Goal: Task Accomplishment & Management: Use online tool/utility

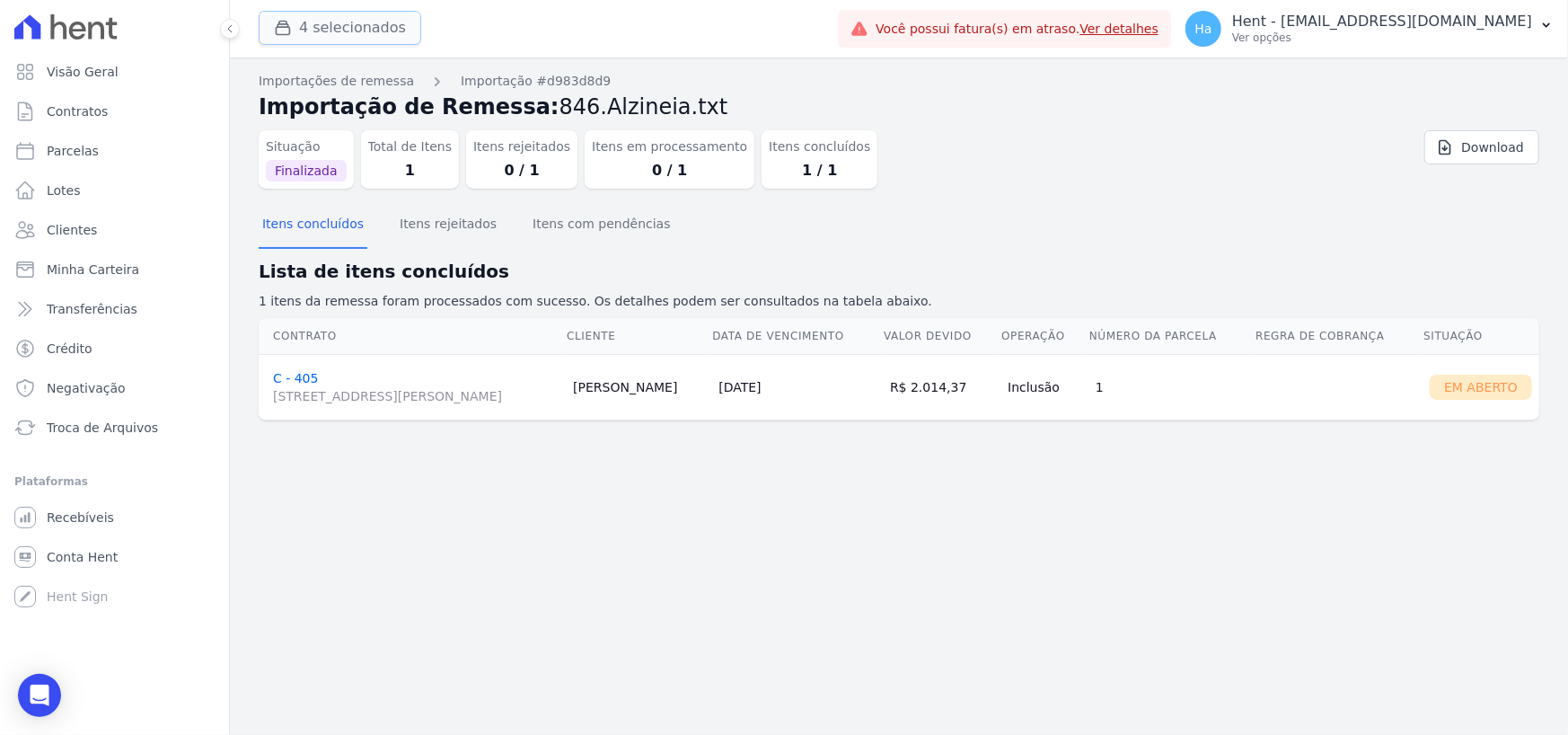
click at [317, 35] on button "4 selecionados" at bounding box center [340, 28] width 163 height 34
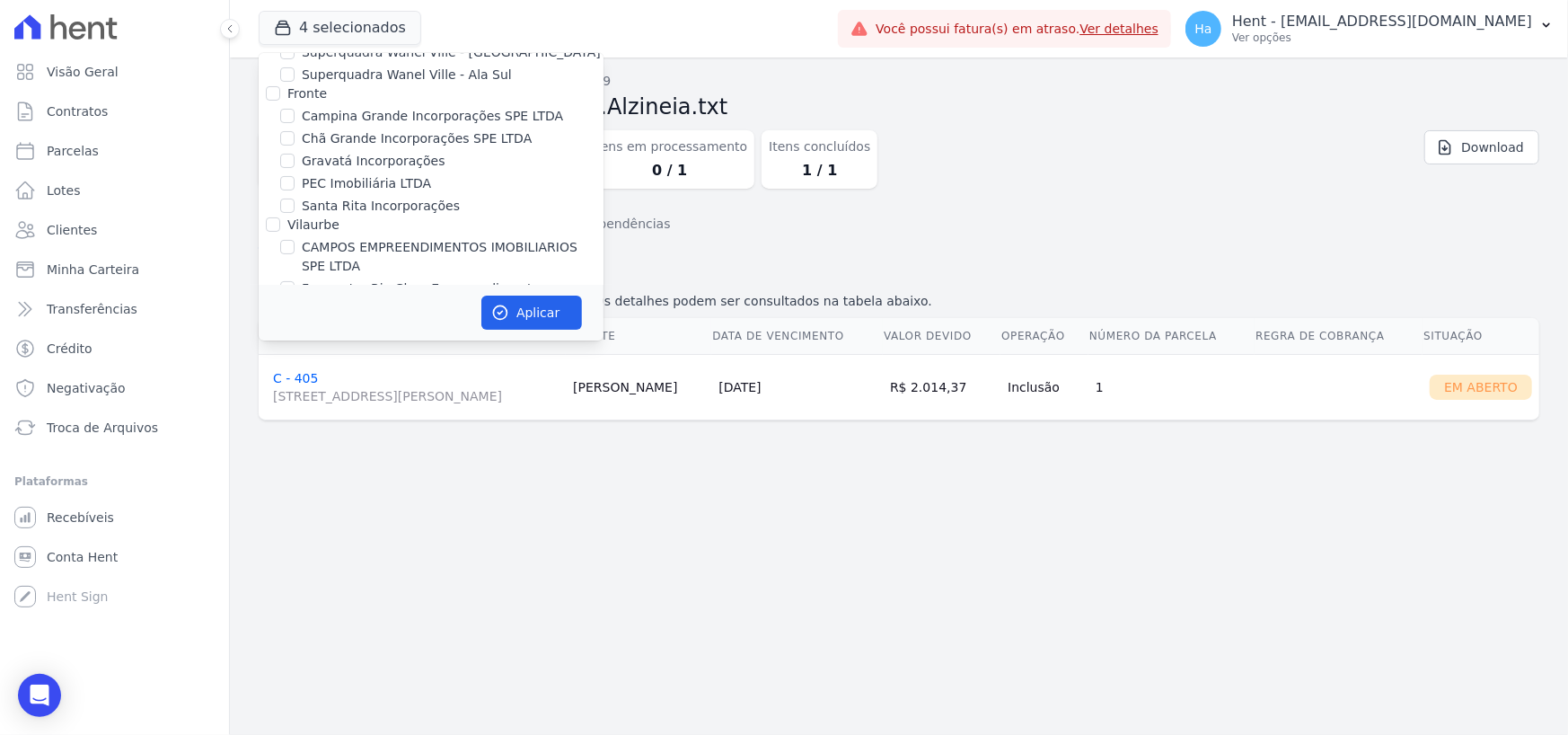
scroll to position [4574, 0]
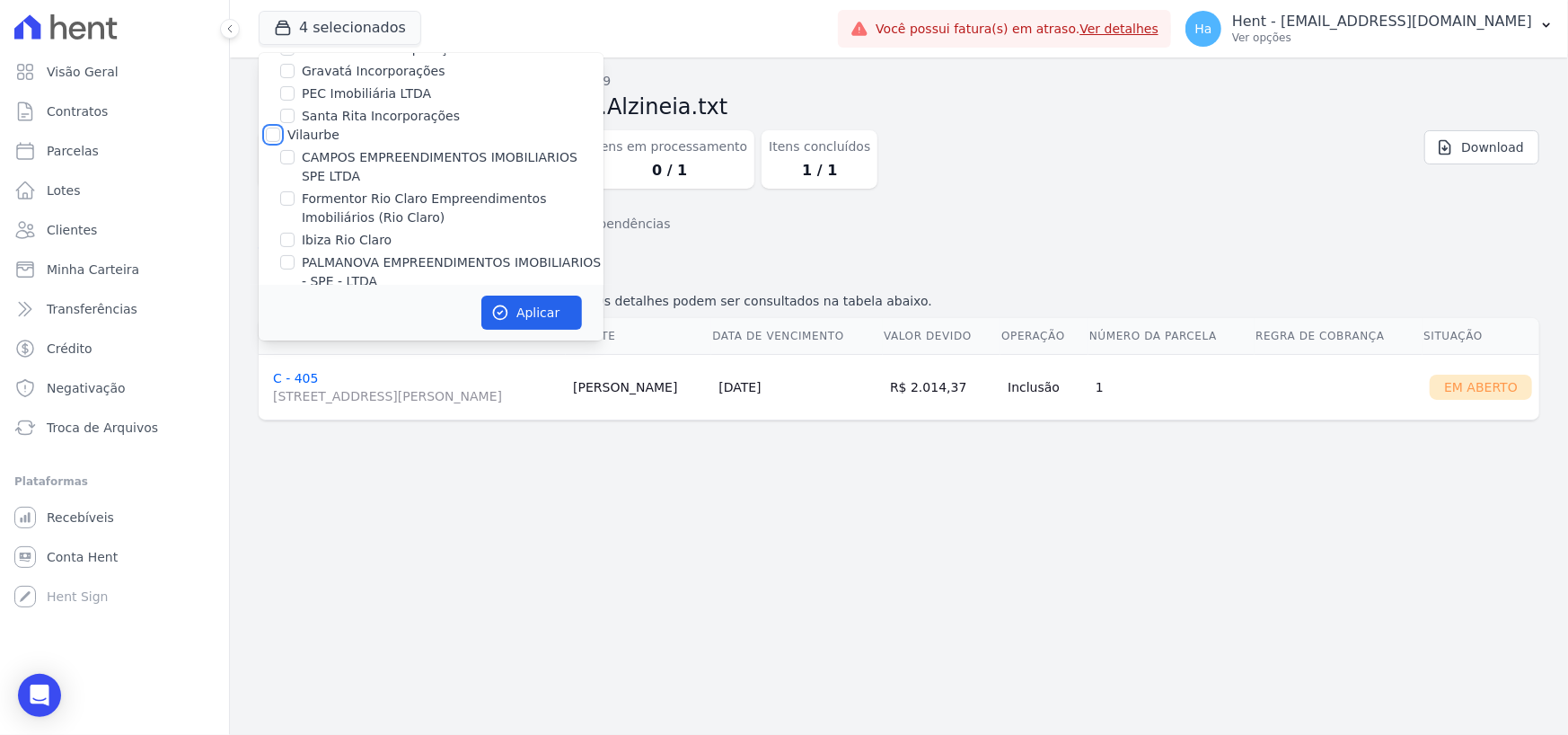
click at [277, 128] on input "Vilaurbe" at bounding box center [273, 135] width 15 height 15
checkbox input "true"
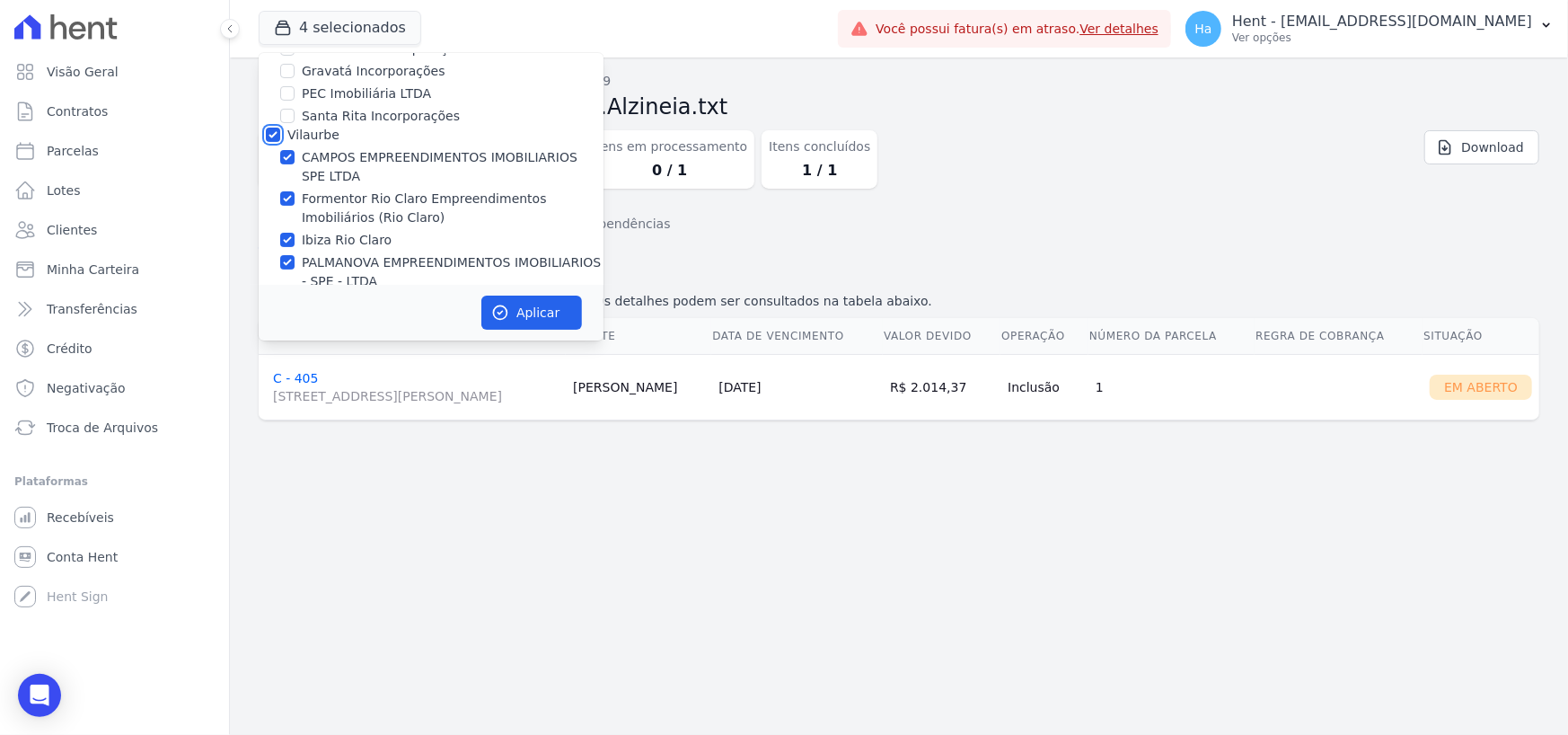
checkbox input "true"
click at [522, 318] on button "Aplicar" at bounding box center [532, 312] width 100 height 34
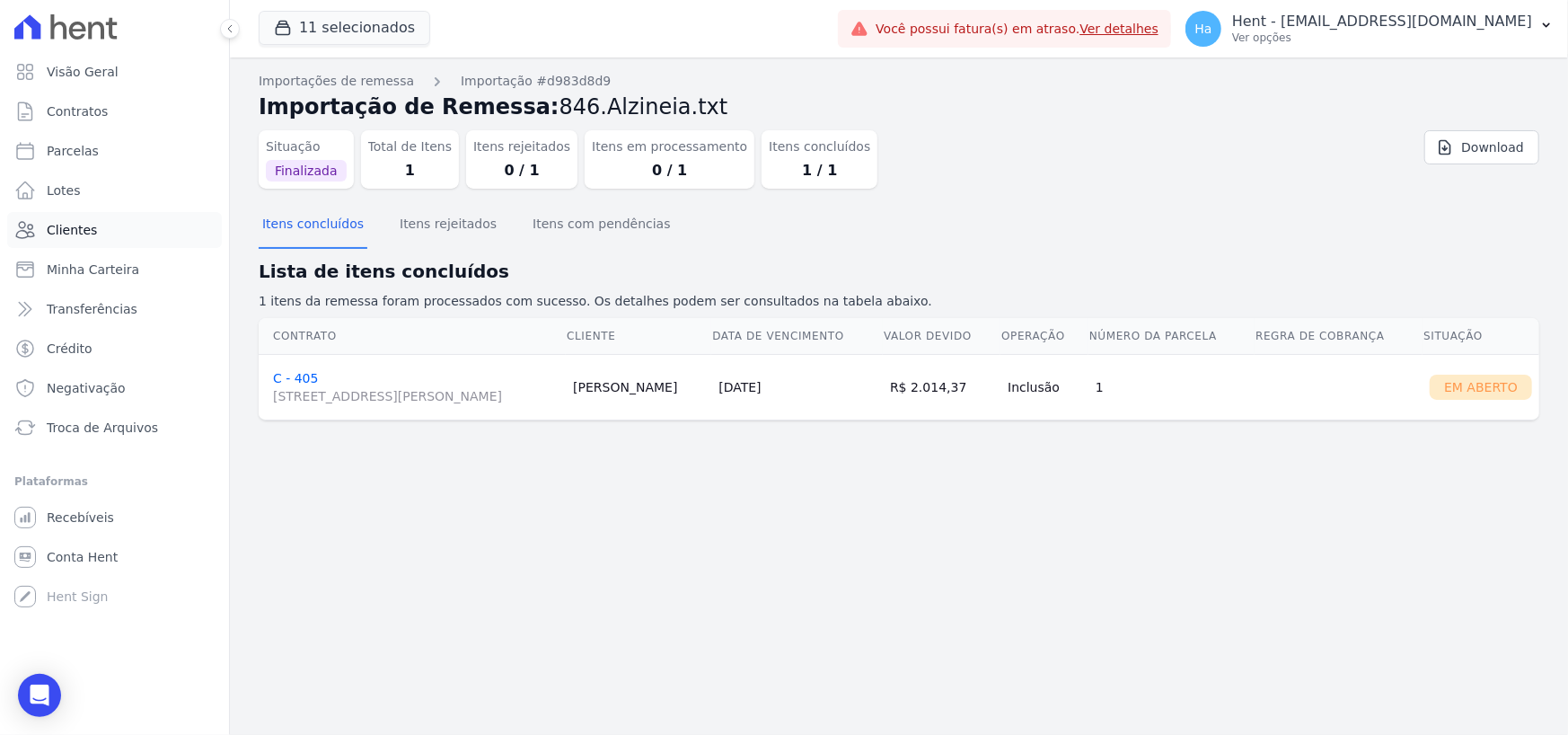
click at [87, 229] on span "Clientes" at bounding box center [71, 230] width 50 height 18
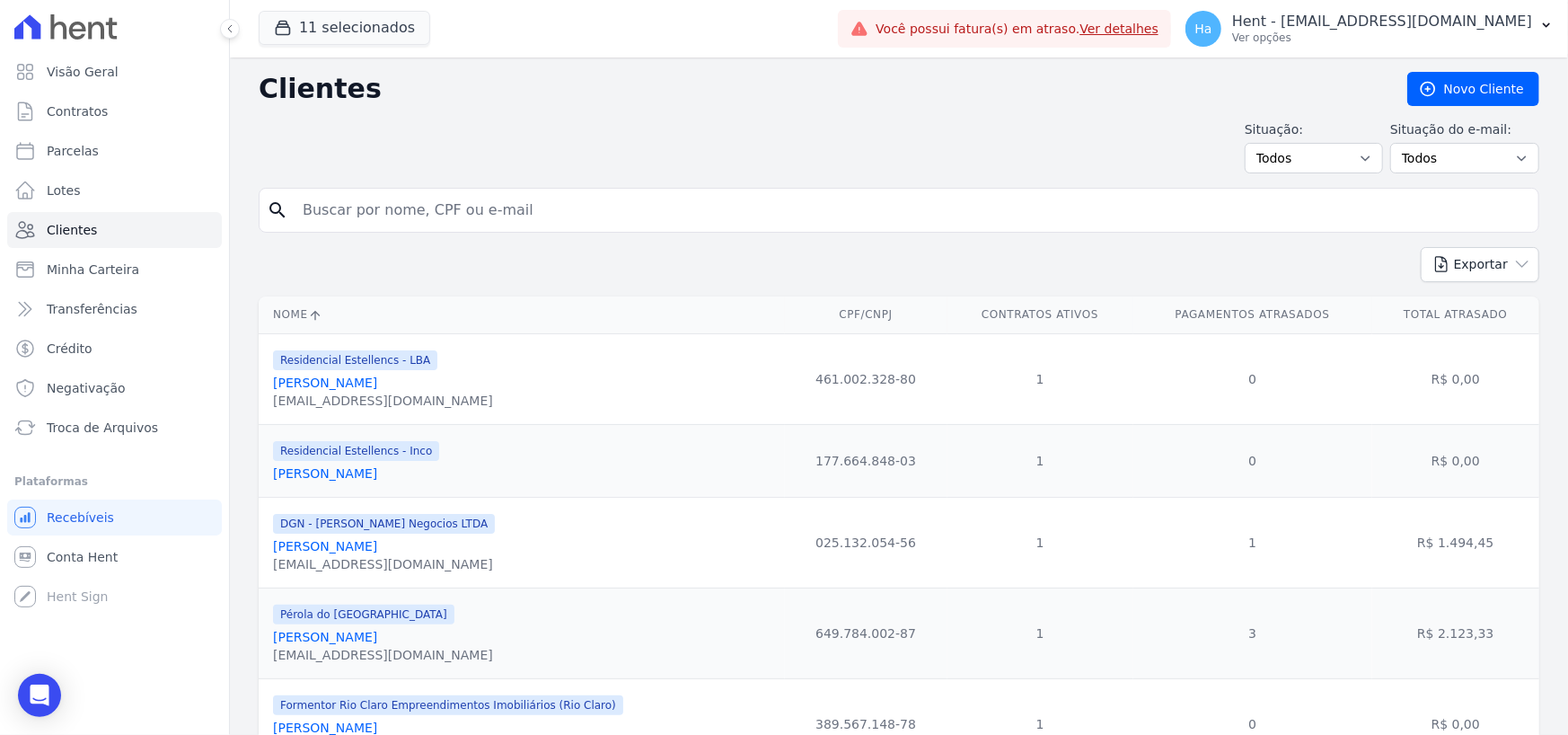
click at [519, 211] on input "search" at bounding box center [911, 210] width 1240 height 35
paste input "Caio Dantas"
type input "Caio Dantas"
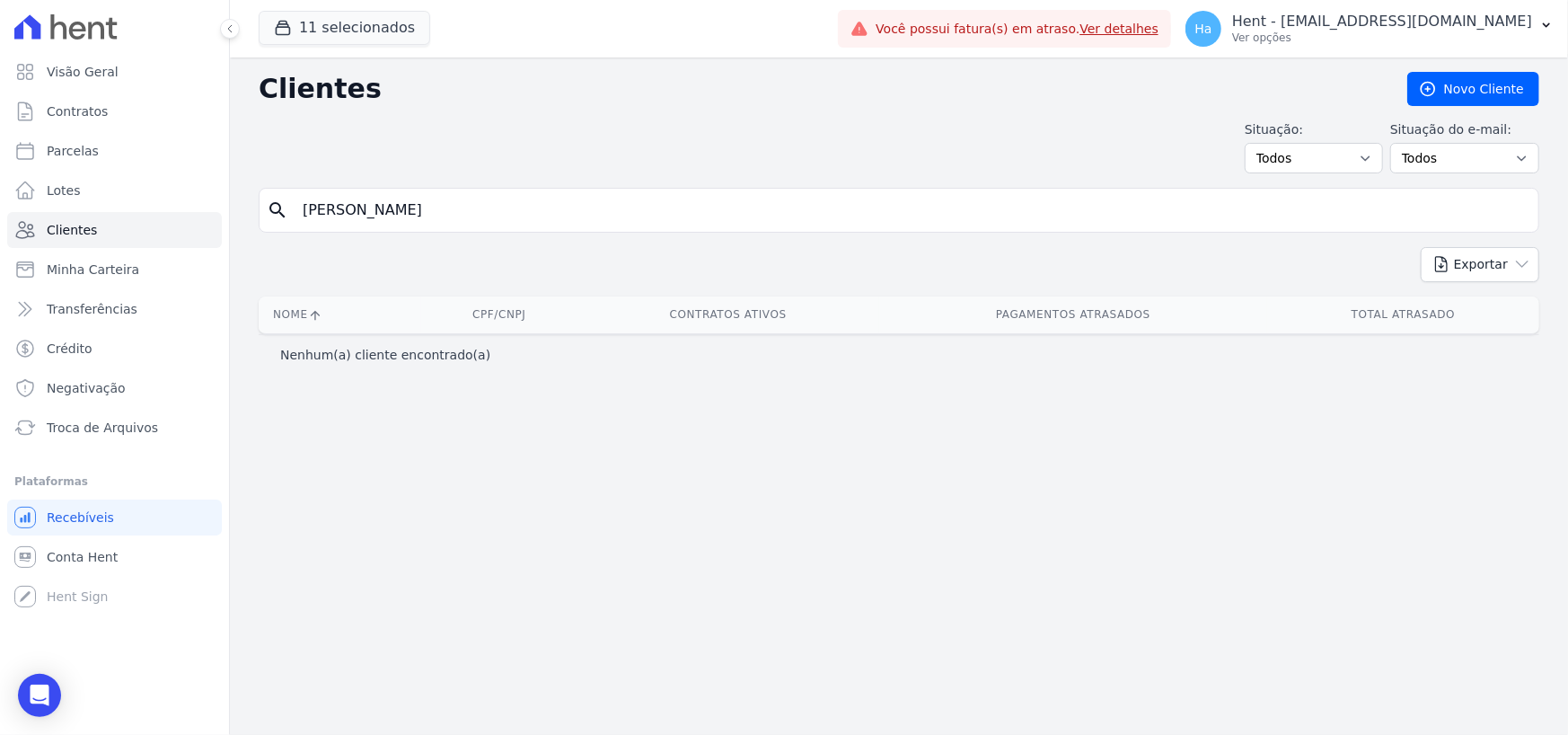
drag, startPoint x: 338, startPoint y: 211, endPoint x: 1098, endPoint y: 324, distance: 768.4
click at [1056, 318] on div "Clientes Novo Cliente Situação: Todos Adimplentes Inadimplentes Situação do e-m…" at bounding box center [898, 396] width 1339 height 678
type input "Caio"
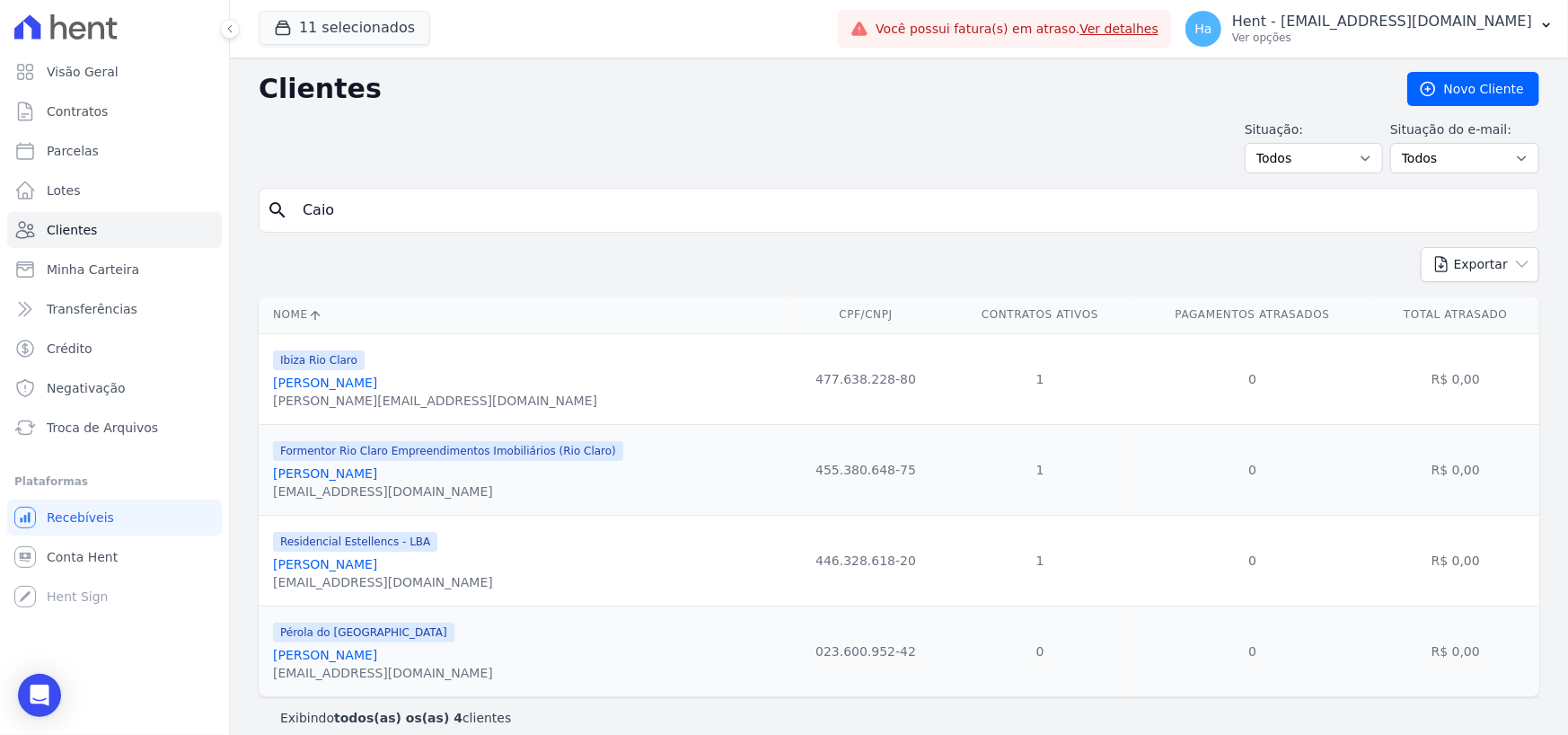
click at [349, 382] on link "Caio Cardozo Dantas" at bounding box center [325, 382] width 104 height 15
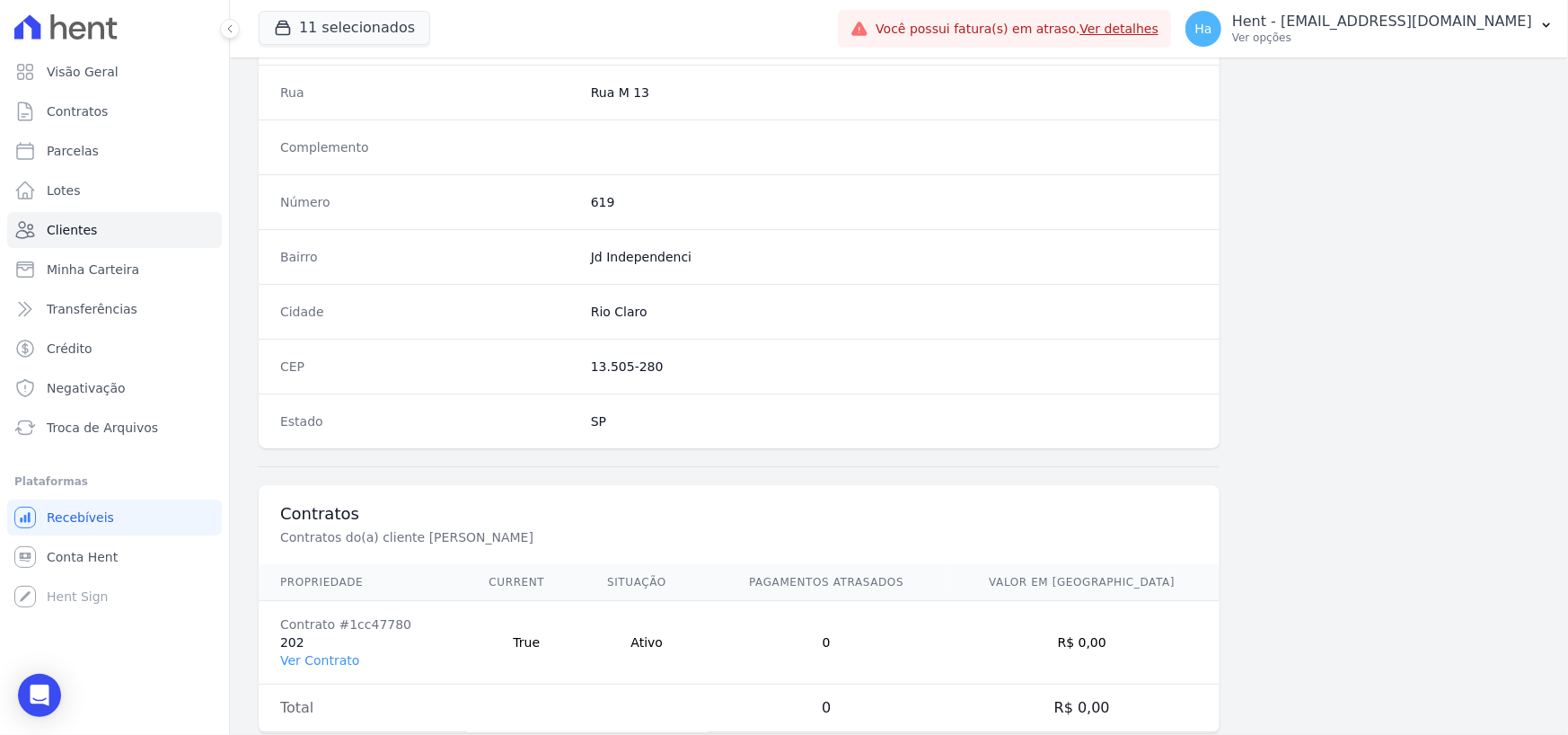
scroll to position [944, 0]
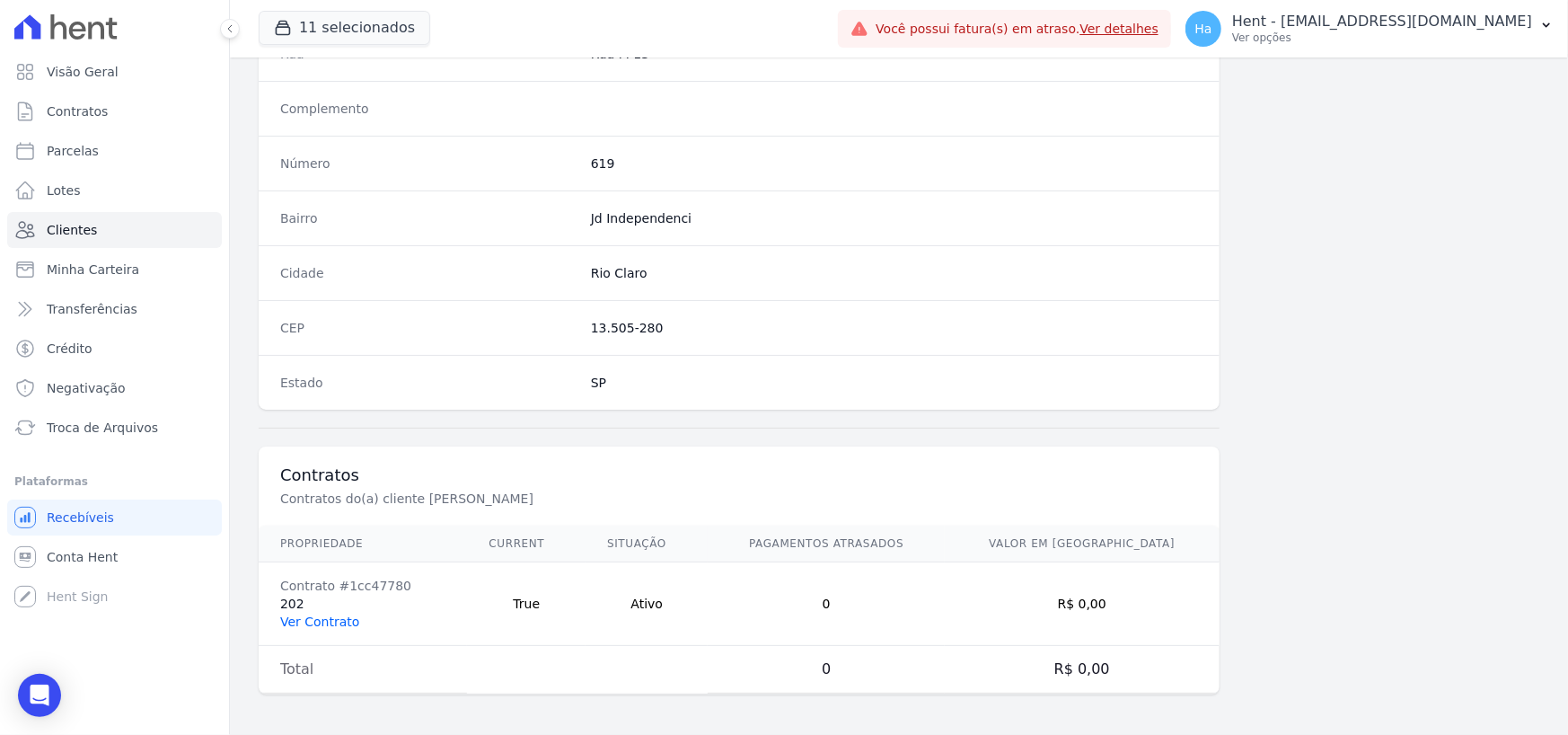
click at [307, 480] on link "Ver Contrato" at bounding box center [320, 622] width 79 height 15
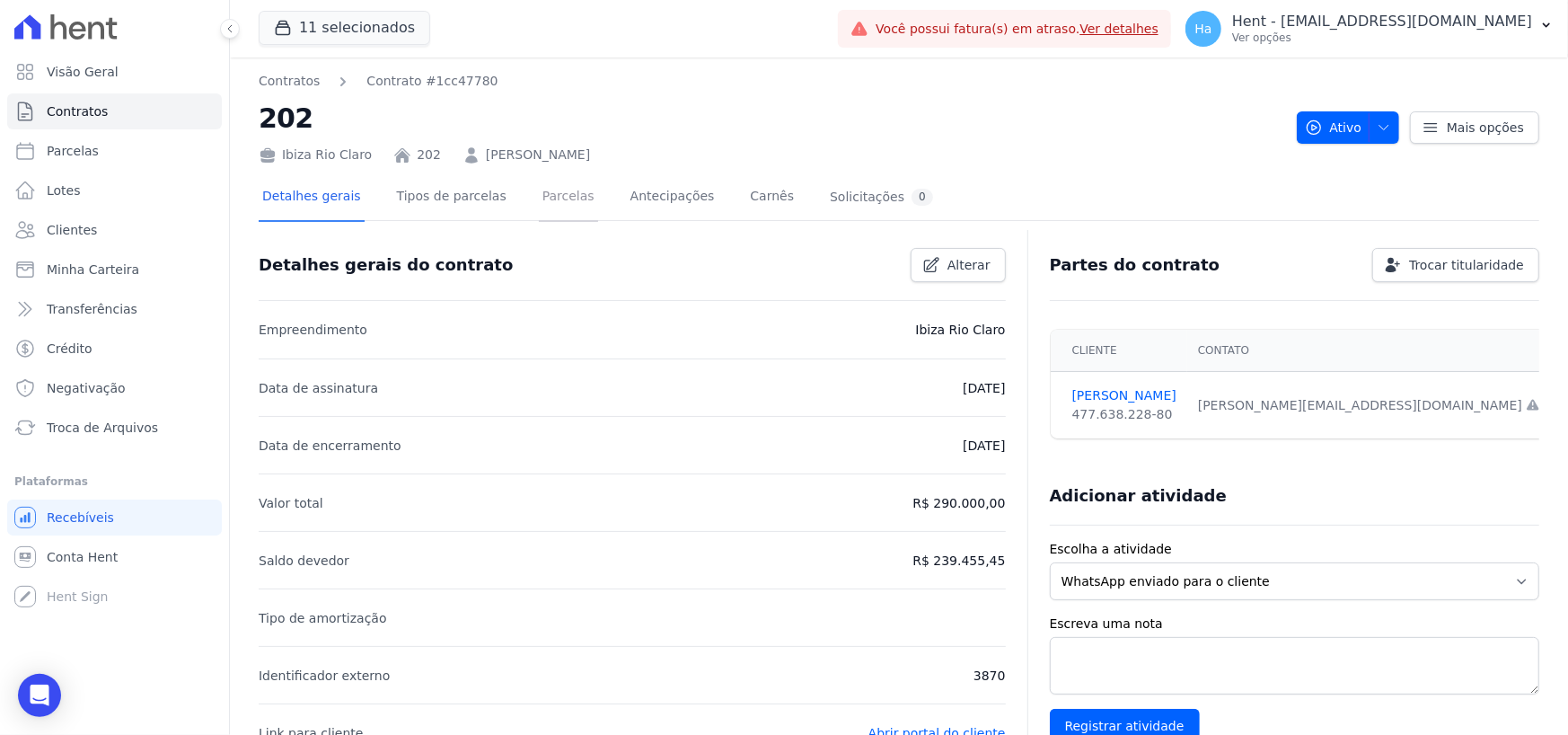
click at [539, 181] on link "Parcelas" at bounding box center [568, 198] width 59 height 47
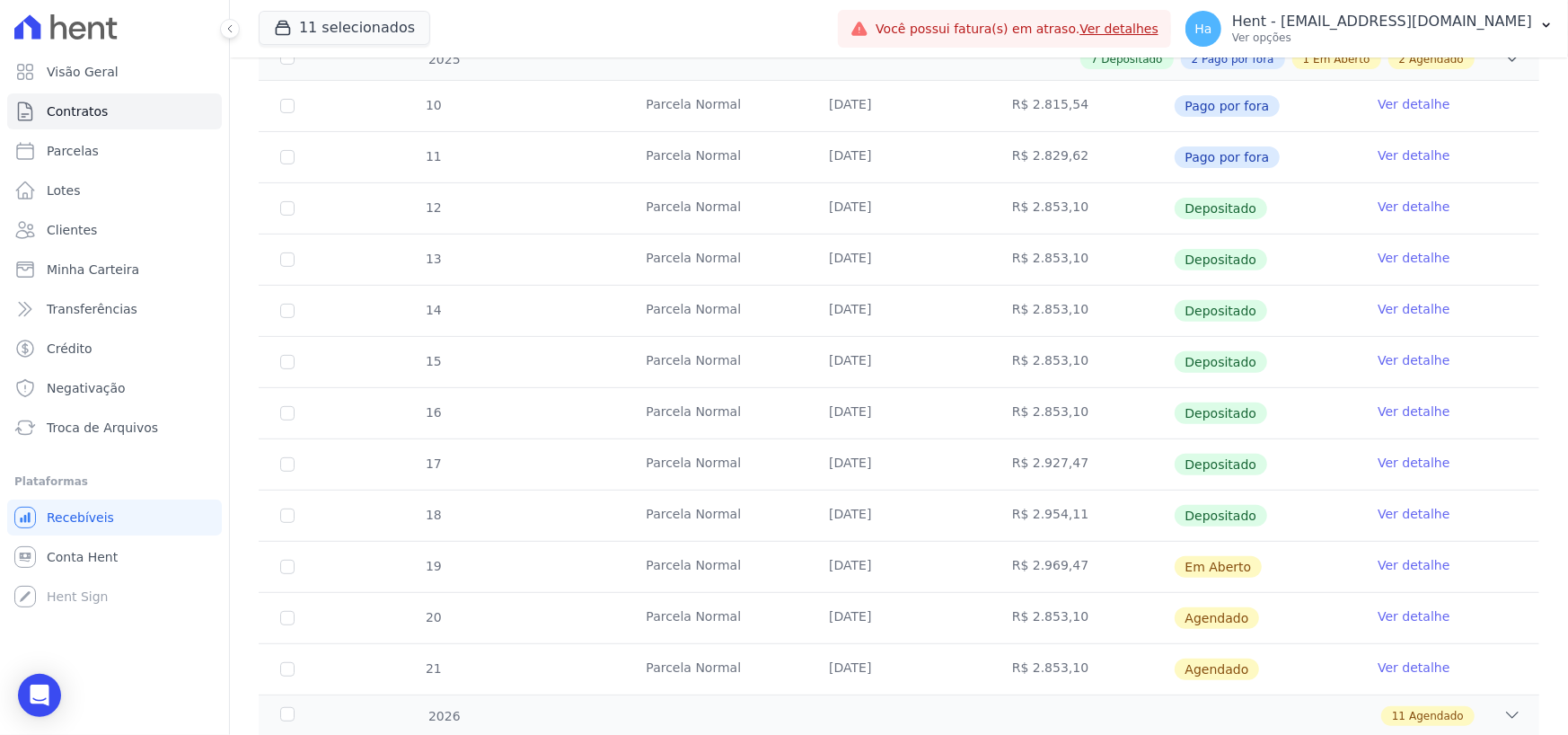
scroll to position [393, 0]
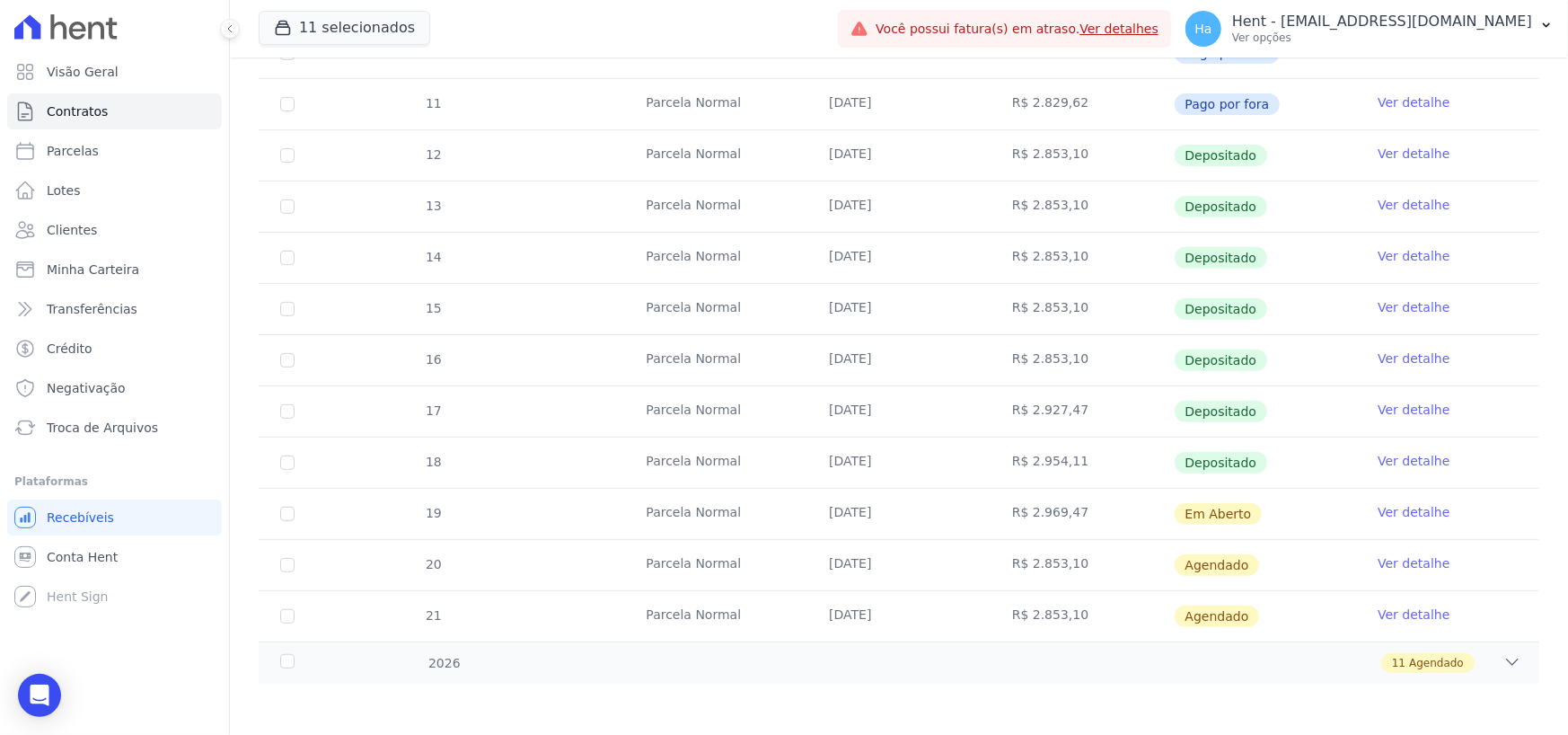
click at [1116, 480] on link "Ver detalhe" at bounding box center [1413, 512] width 72 height 18
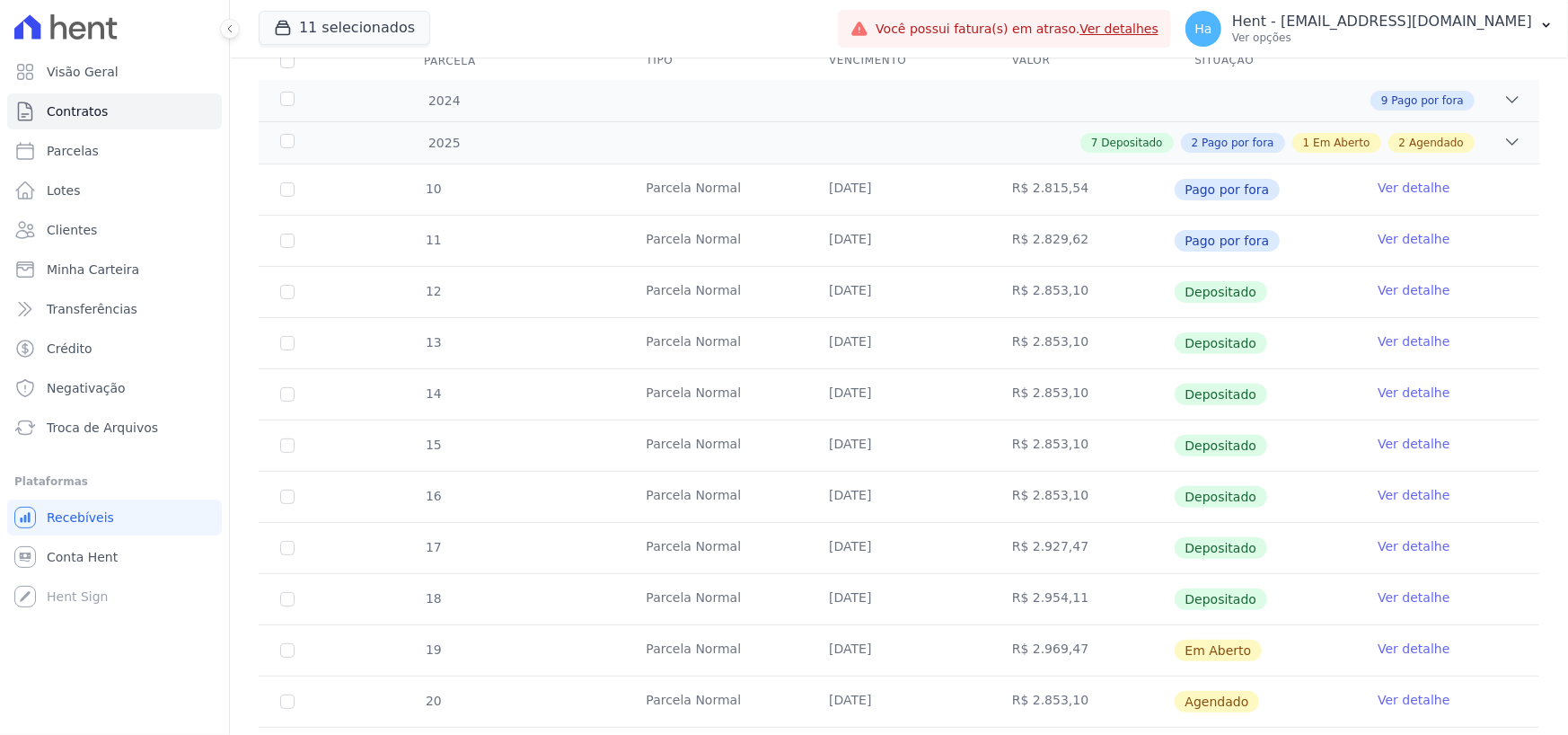
scroll to position [393, 0]
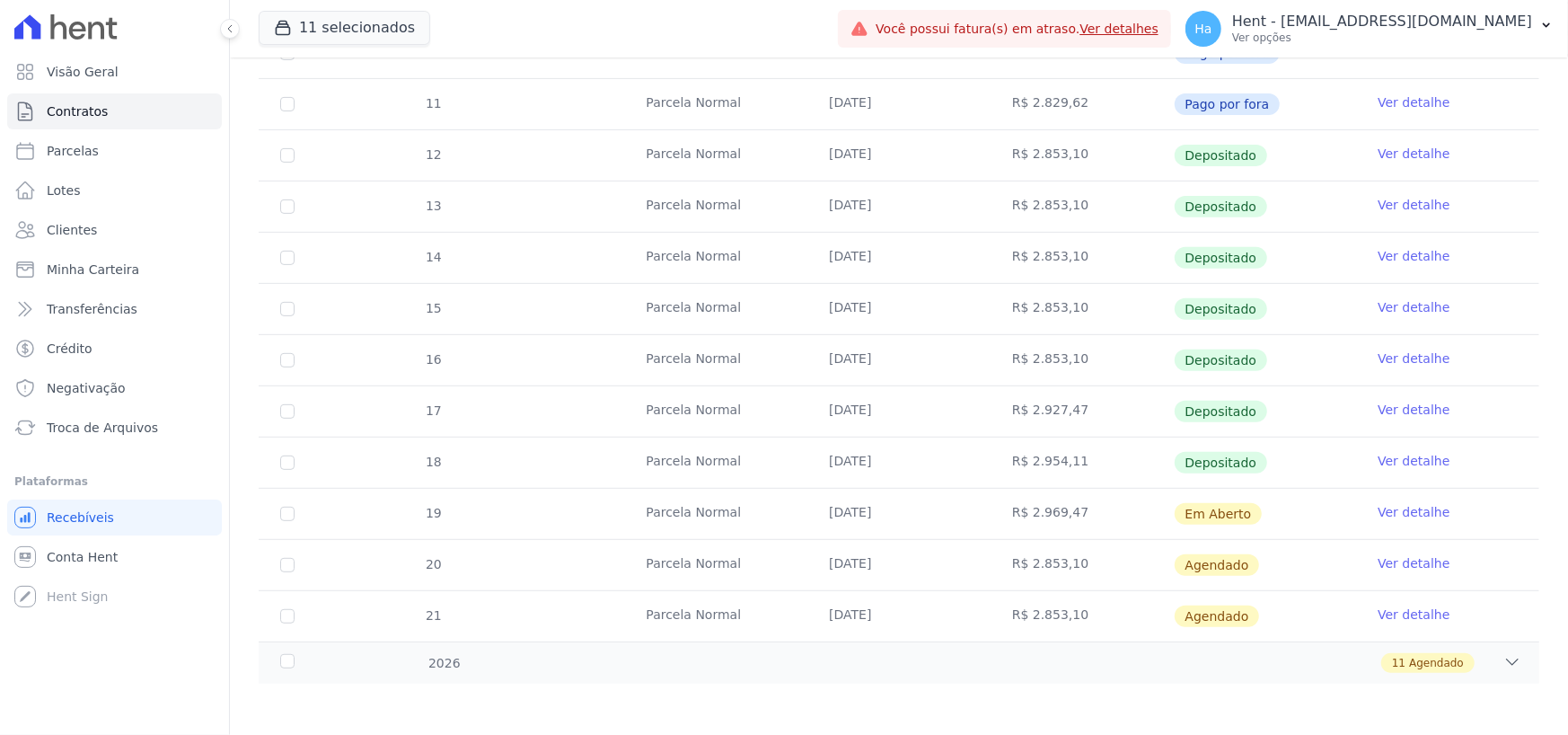
click at [1116, 457] on link "Ver detalhe" at bounding box center [1413, 461] width 72 height 18
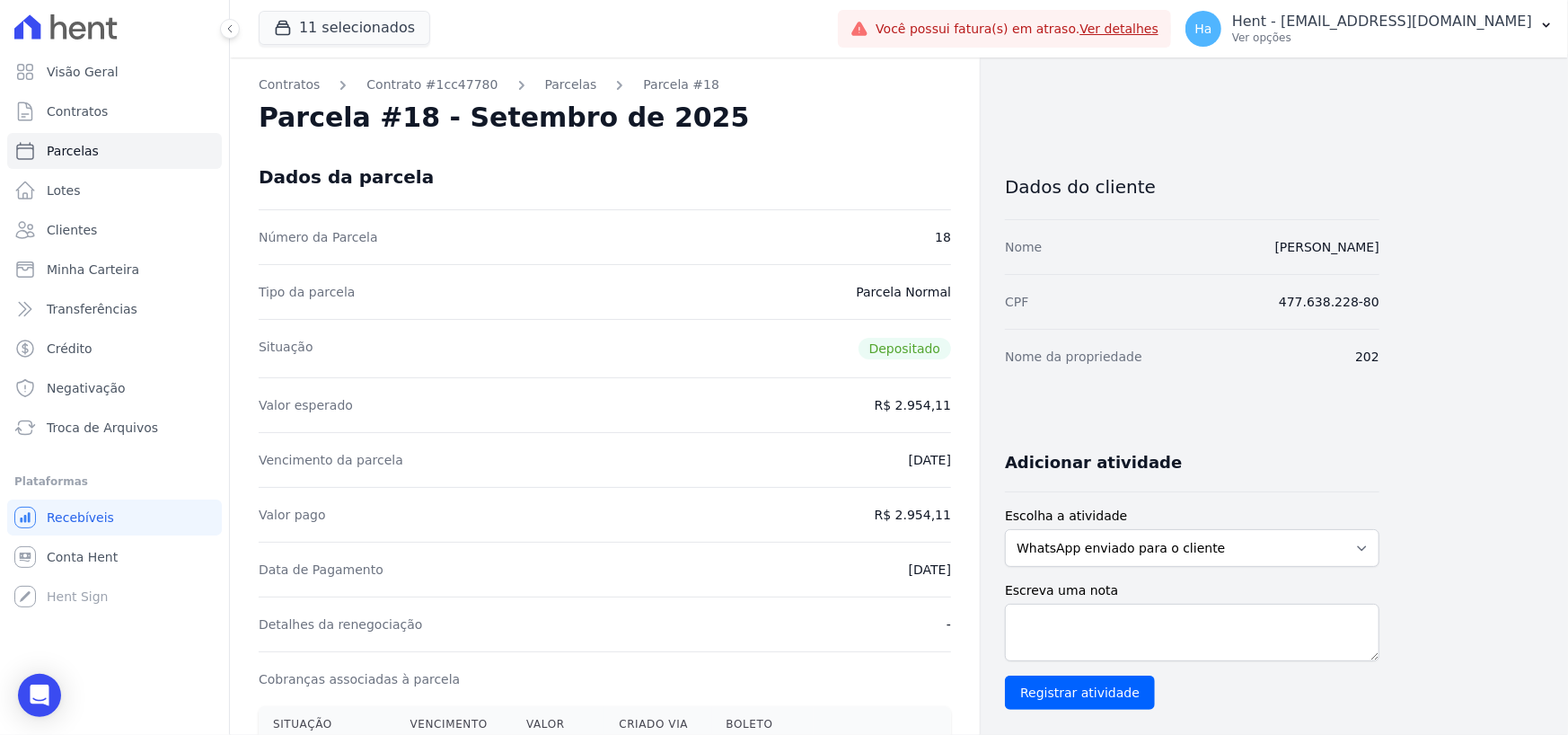
drag, startPoint x: 1402, startPoint y: 351, endPoint x: 1350, endPoint y: 359, distance: 52.6
copy dd "202"
click at [372, 27] on button "11 selecionados" at bounding box center [345, 28] width 171 height 34
click at [384, 29] on button "11 selecionados" at bounding box center [345, 28] width 171 height 34
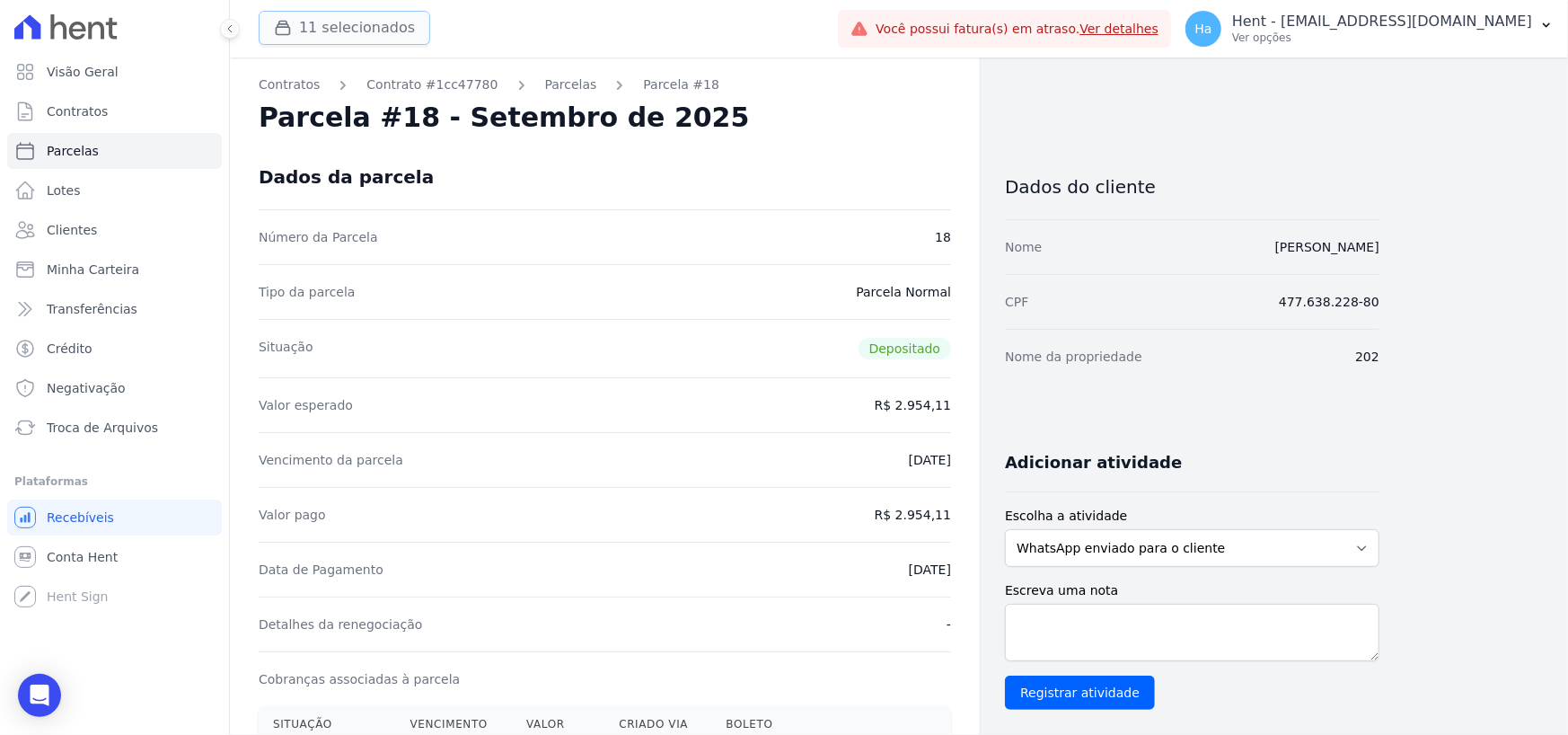
click at [363, 26] on button "11 selecionados" at bounding box center [345, 28] width 171 height 34
click at [381, 28] on button "11 selecionados" at bounding box center [345, 28] width 171 height 34
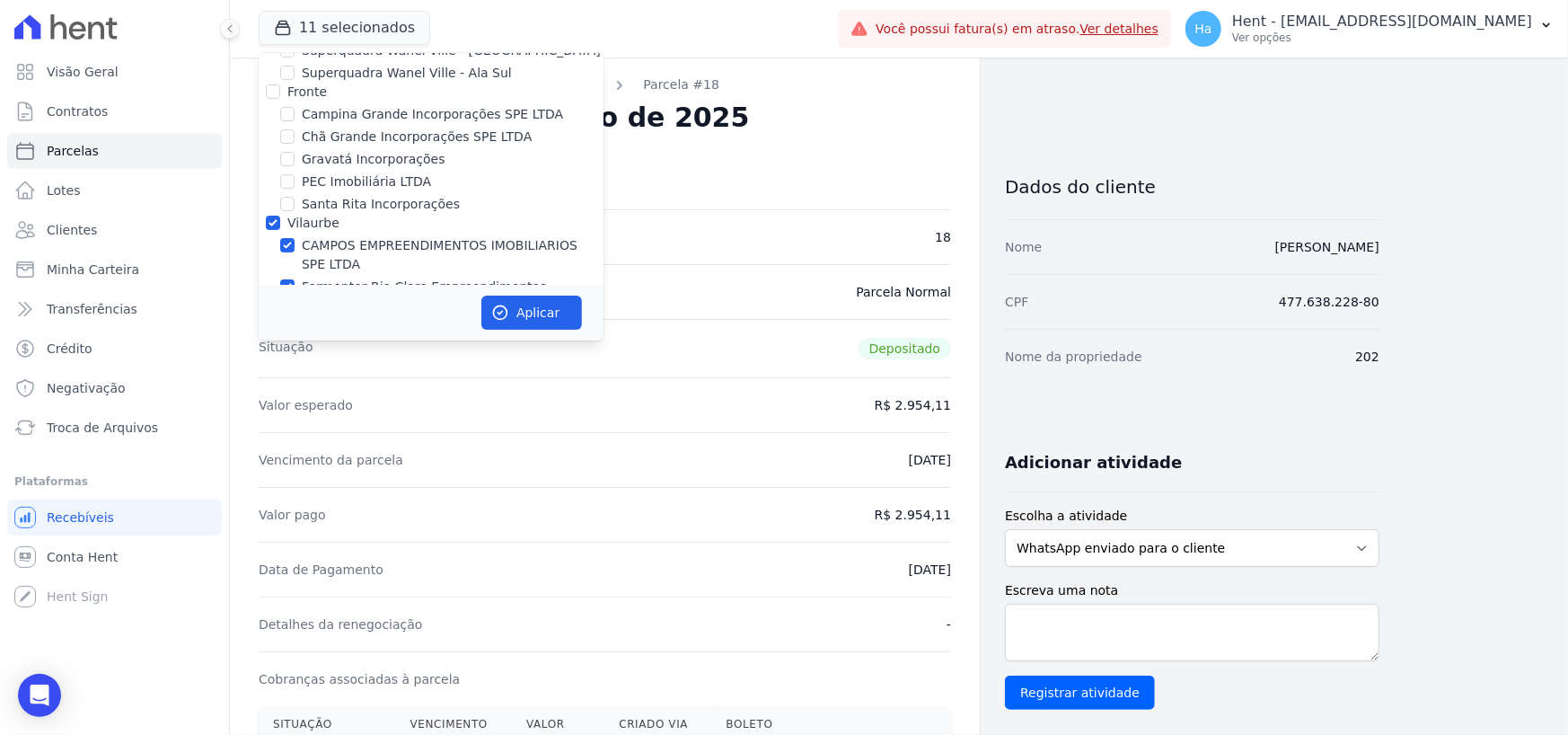
scroll to position [4484, 0]
drag, startPoint x: 267, startPoint y: 167, endPoint x: 335, endPoint y: 134, distance: 75.6
click at [267, 218] on input "Vilaurbe" at bounding box center [273, 225] width 15 height 15
checkbox input "false"
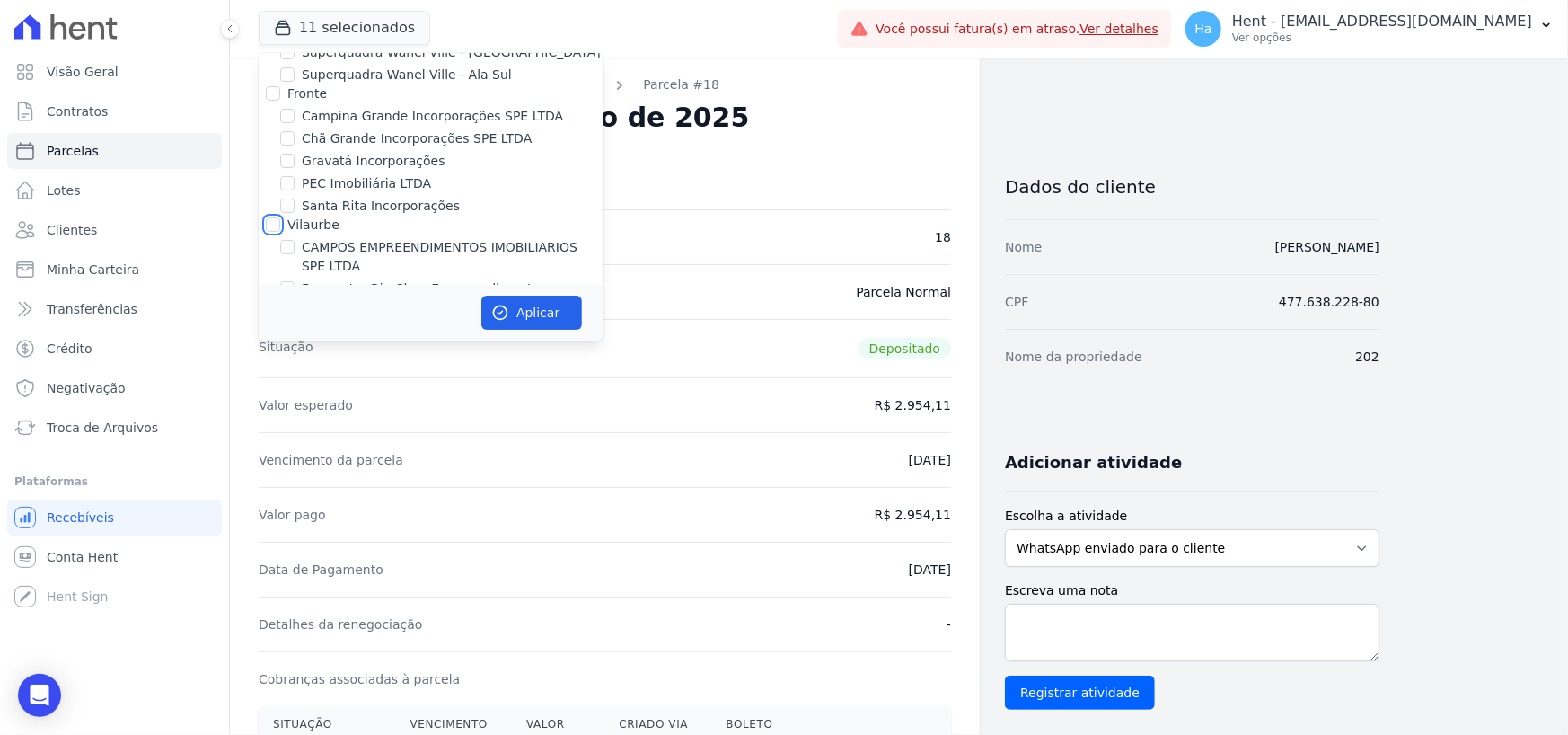
checkbox input "false"
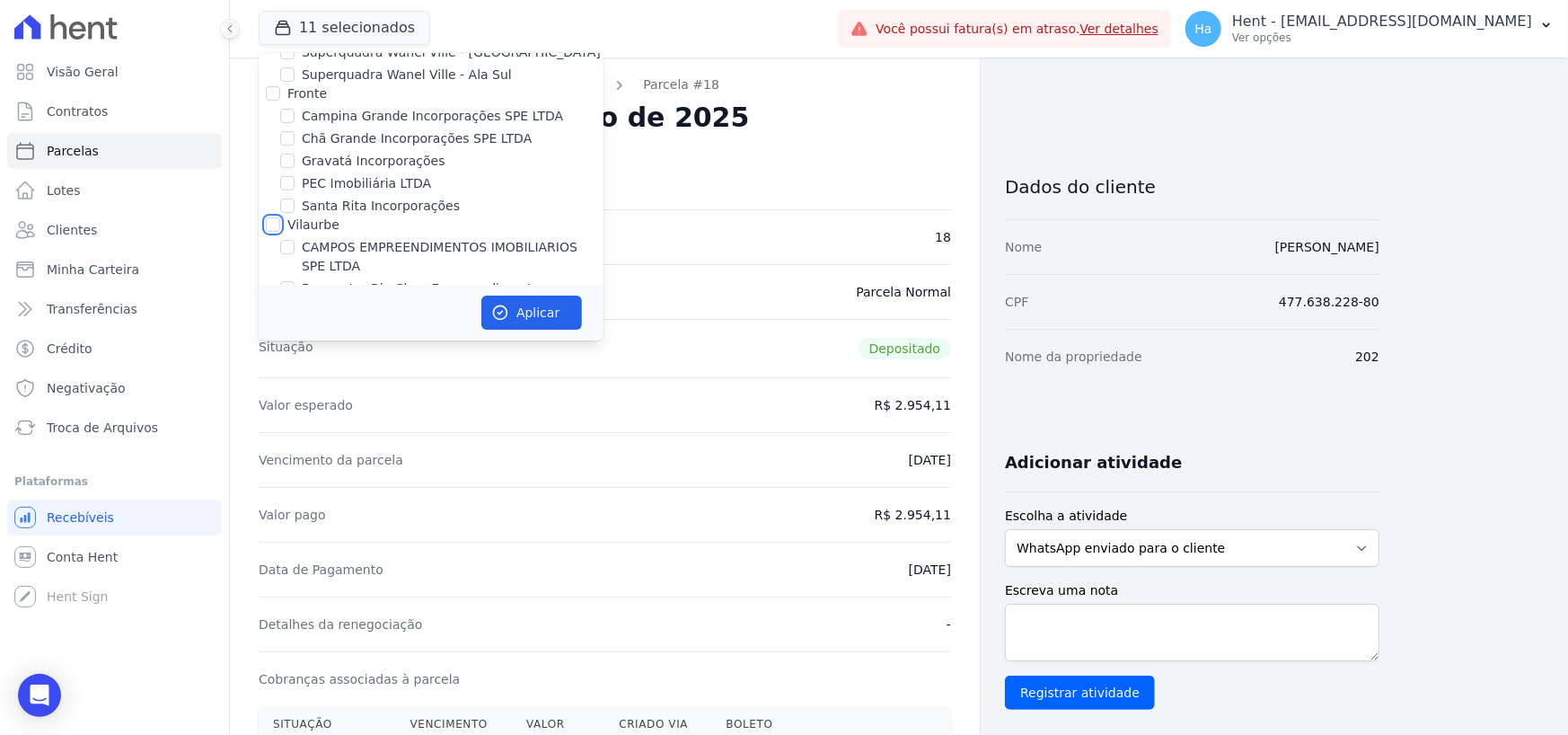
checkbox input "false"
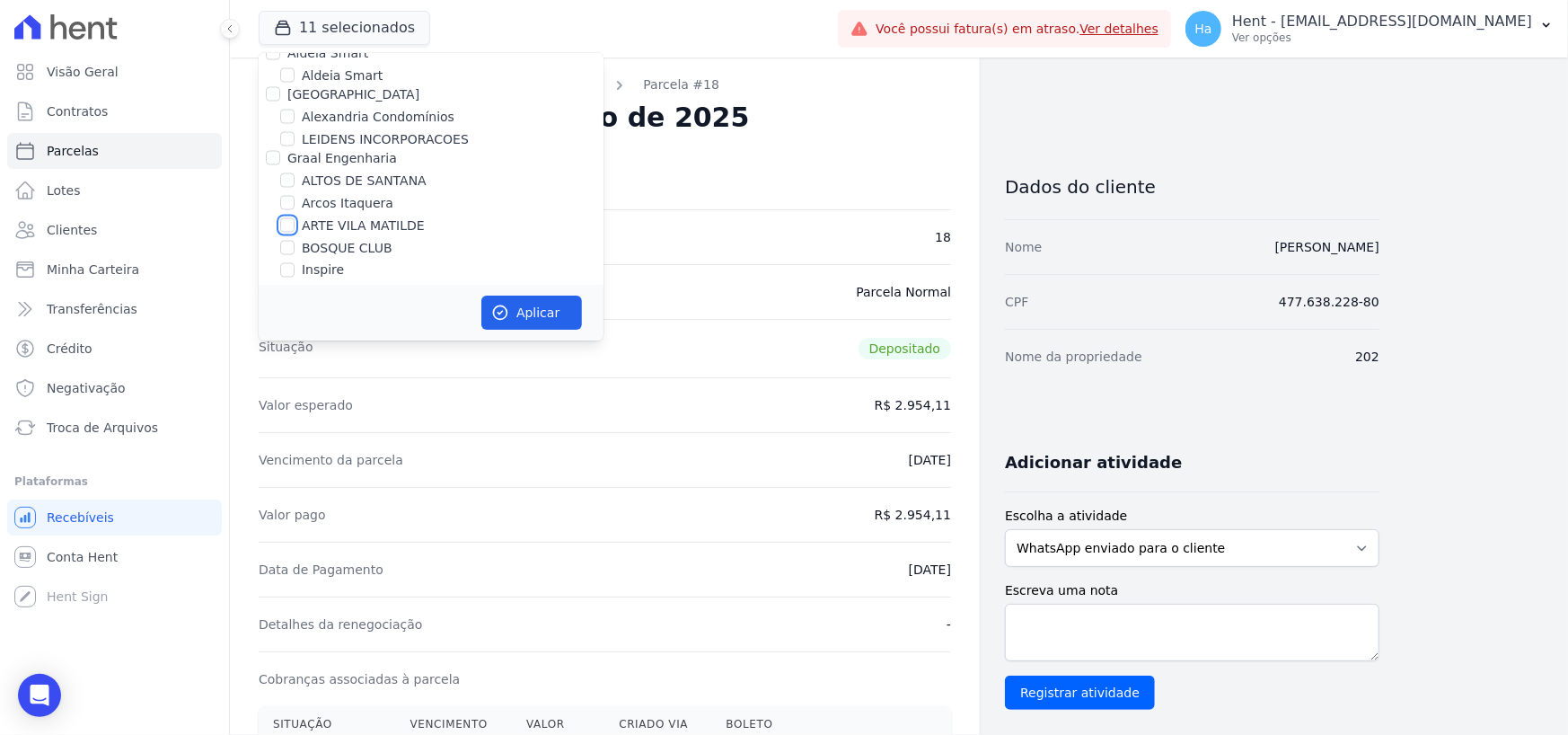
click at [284, 219] on input "ARTE VILA MATILDE" at bounding box center [288, 226] width 15 height 15
checkbox input "true"
click at [556, 313] on button "Aplicar" at bounding box center [532, 312] width 100 height 34
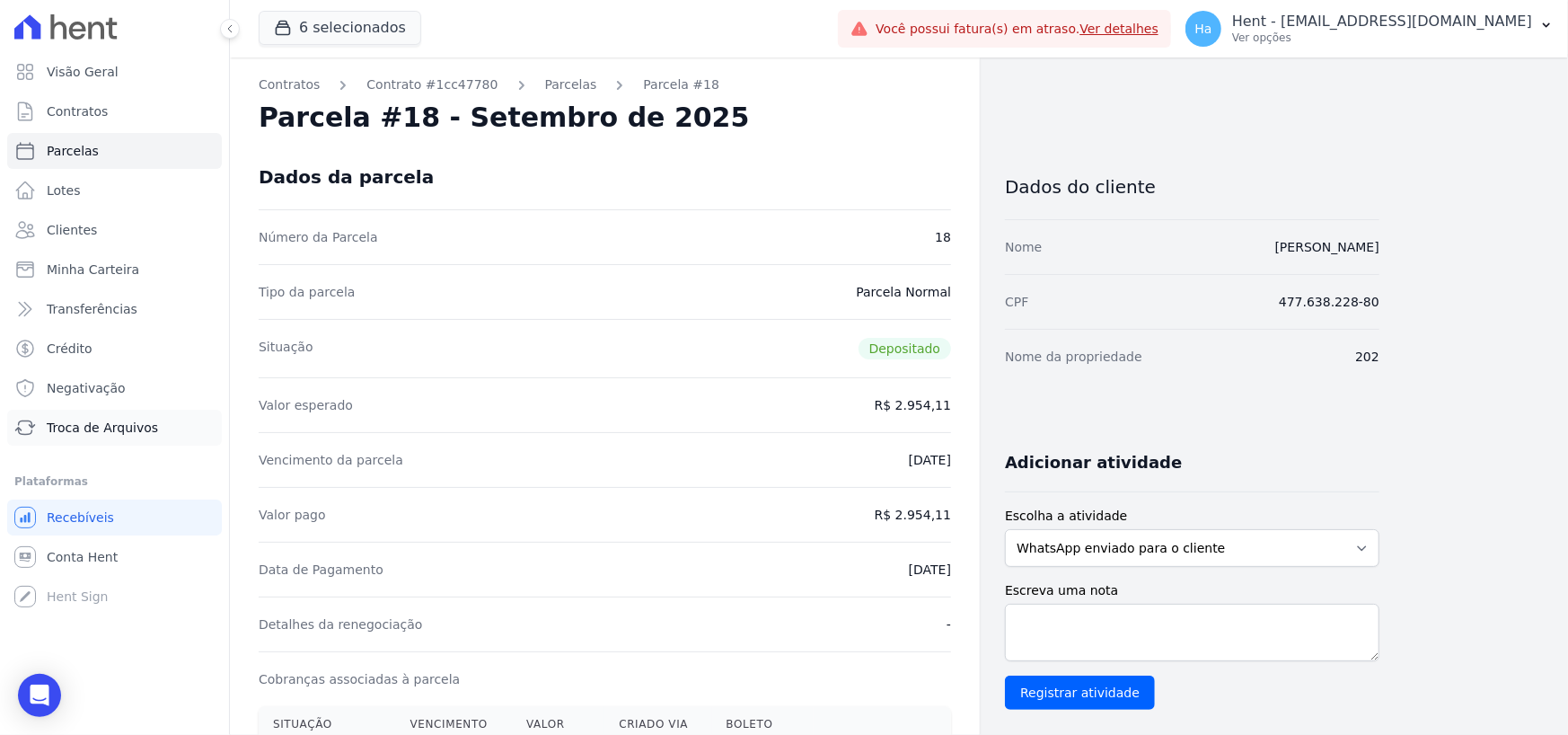
click at [82, 430] on span "Troca de Arquivos" at bounding box center [101, 428] width 111 height 18
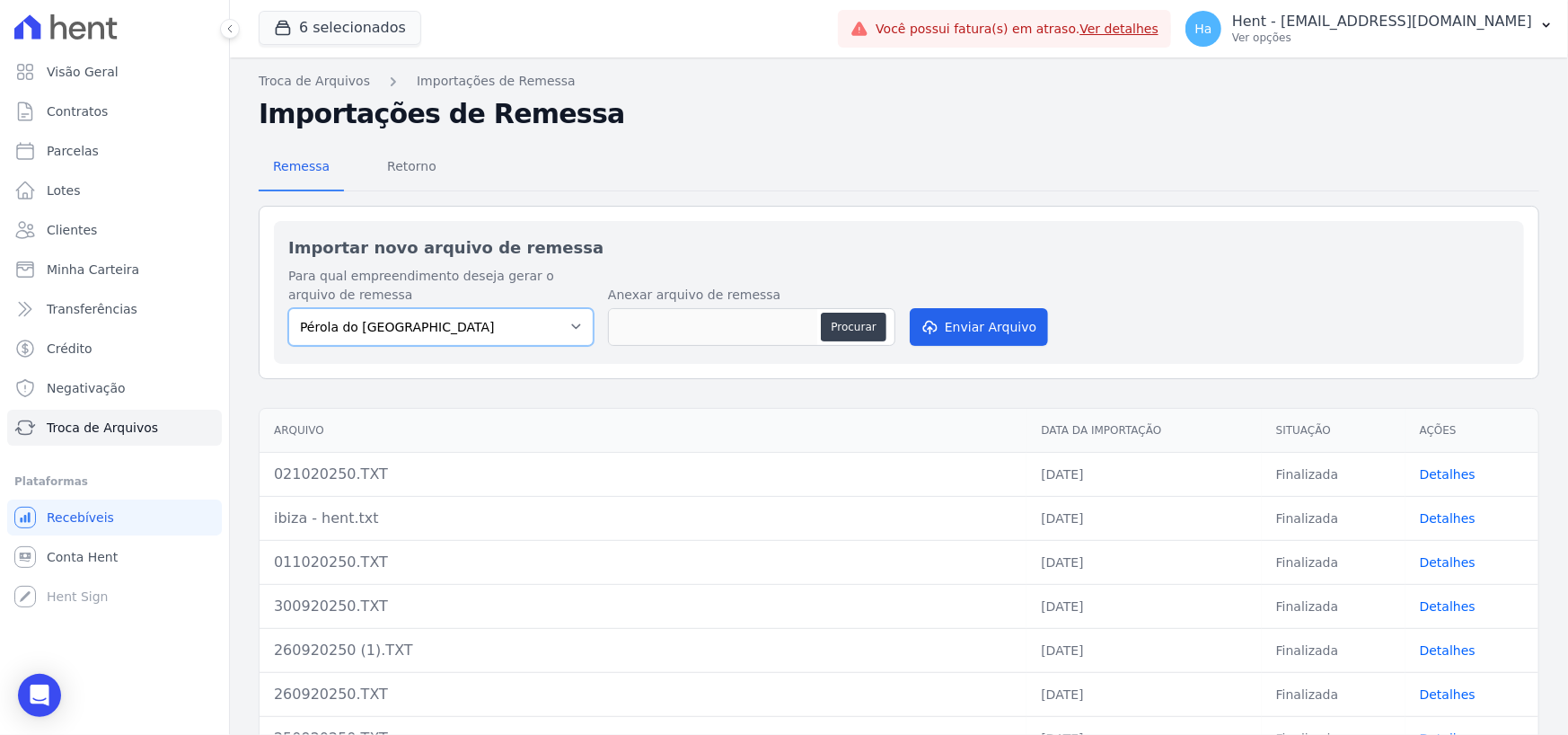
click at [577, 325] on select "Pérola do Tocantins Cidade Jardim Etapa 13 Ibiza Rio Claro SPE Montenegro ARTE …" at bounding box center [441, 327] width 305 height 37
select select "f2036c47-f869-4cf7-aa49-d68e524f2024"
click at [289, 308] on select "Pérola do Tocantins Cidade Jardim Etapa 13 Ibiza Rio Claro SPE Montenegro ARTE …" at bounding box center [441, 327] width 305 height 37
click at [860, 331] on button "Procurar" at bounding box center [854, 326] width 65 height 29
type input "021020250.Gabriela.TXT"
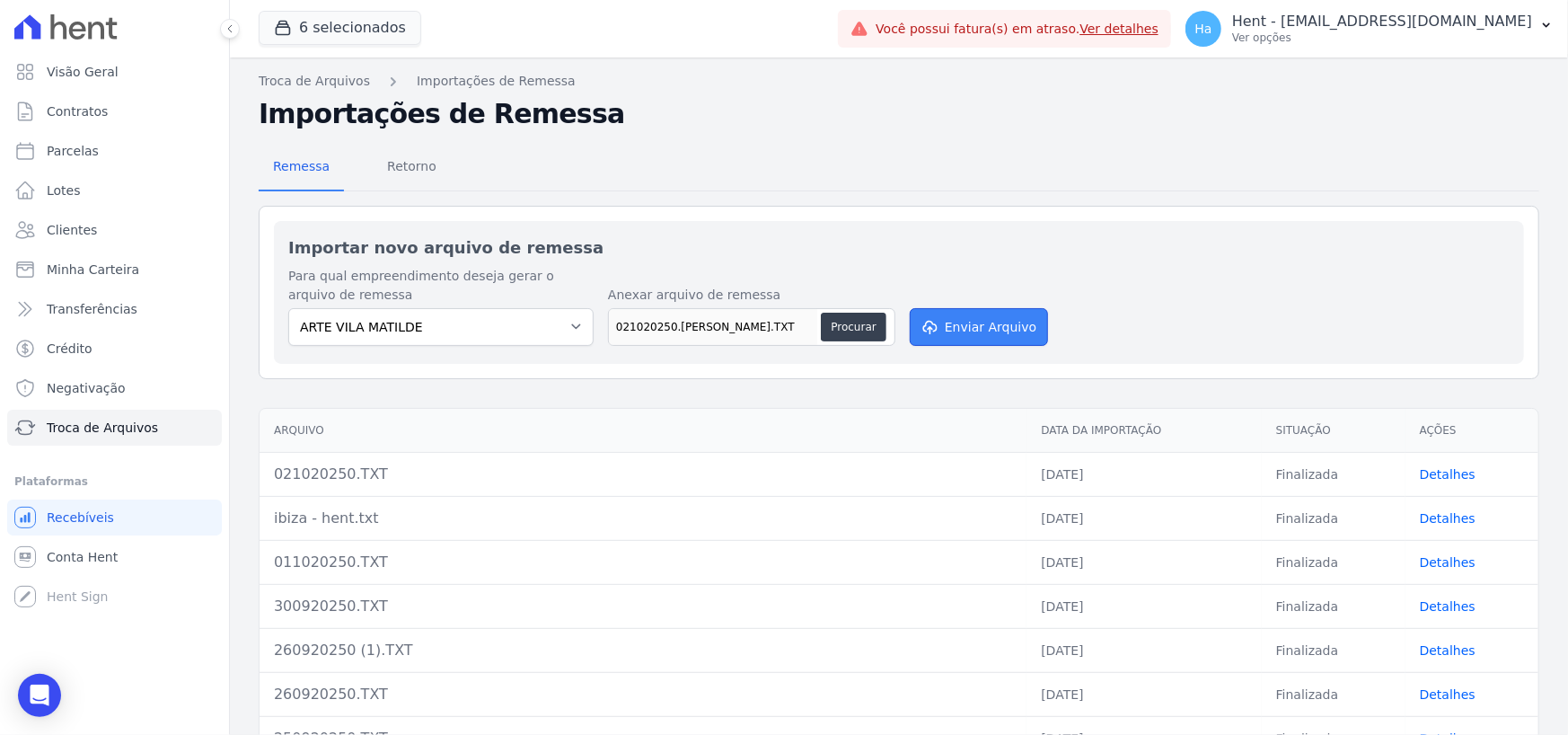
click at [997, 339] on button "Enviar Arquivo" at bounding box center [979, 327] width 138 height 37
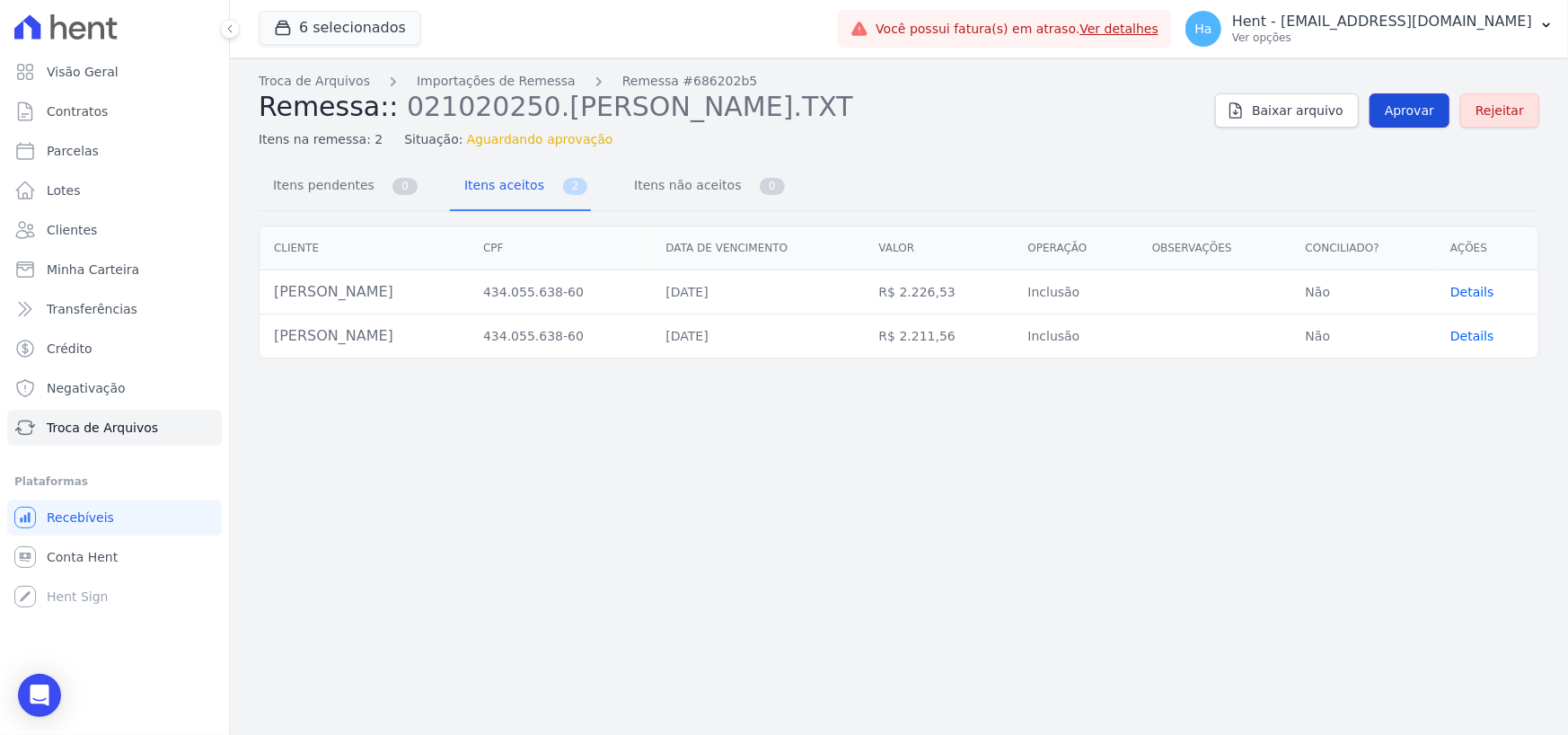
click at [1417, 113] on span "Aprovar" at bounding box center [1409, 110] width 49 height 18
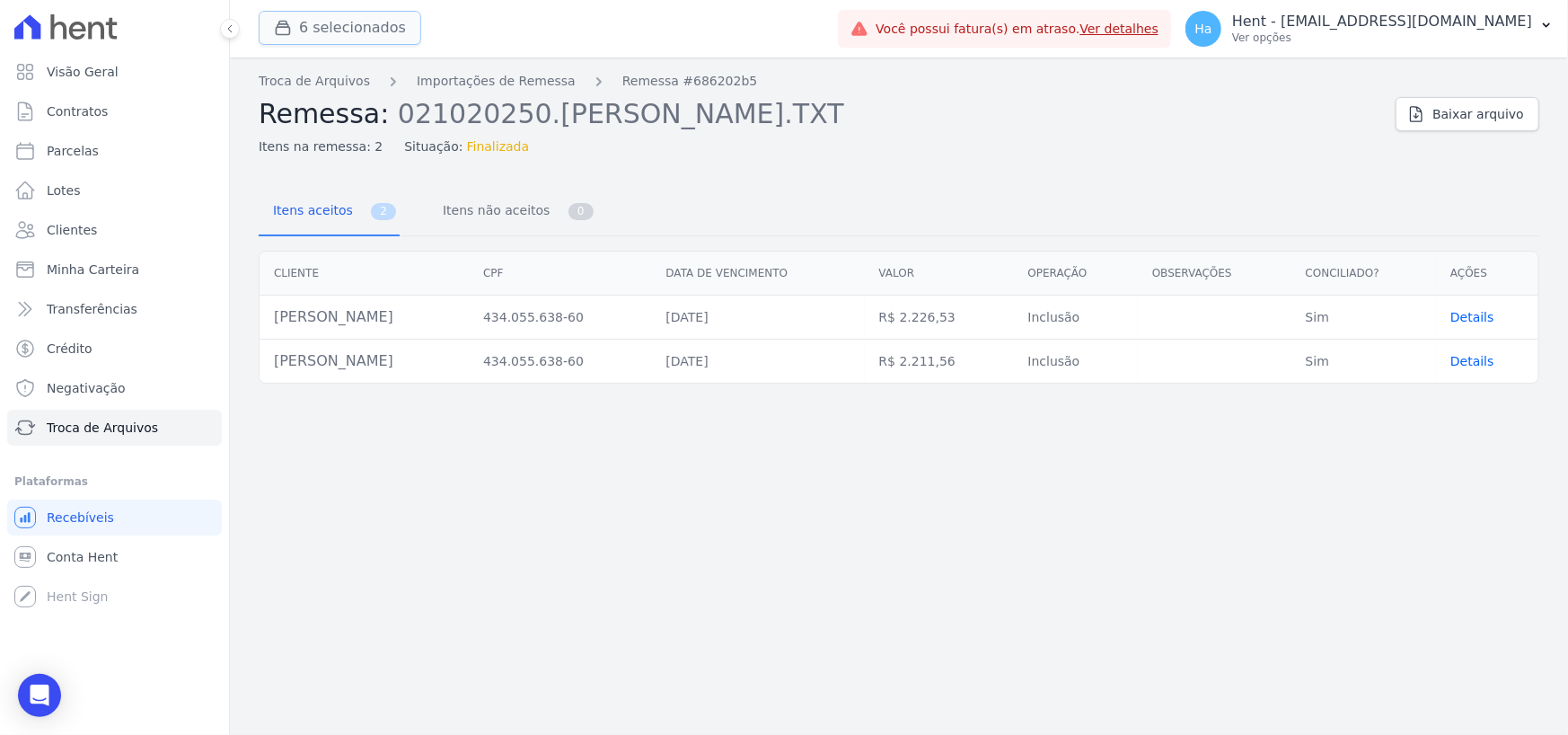
click at [370, 43] on button "6 selecionados" at bounding box center [340, 28] width 163 height 34
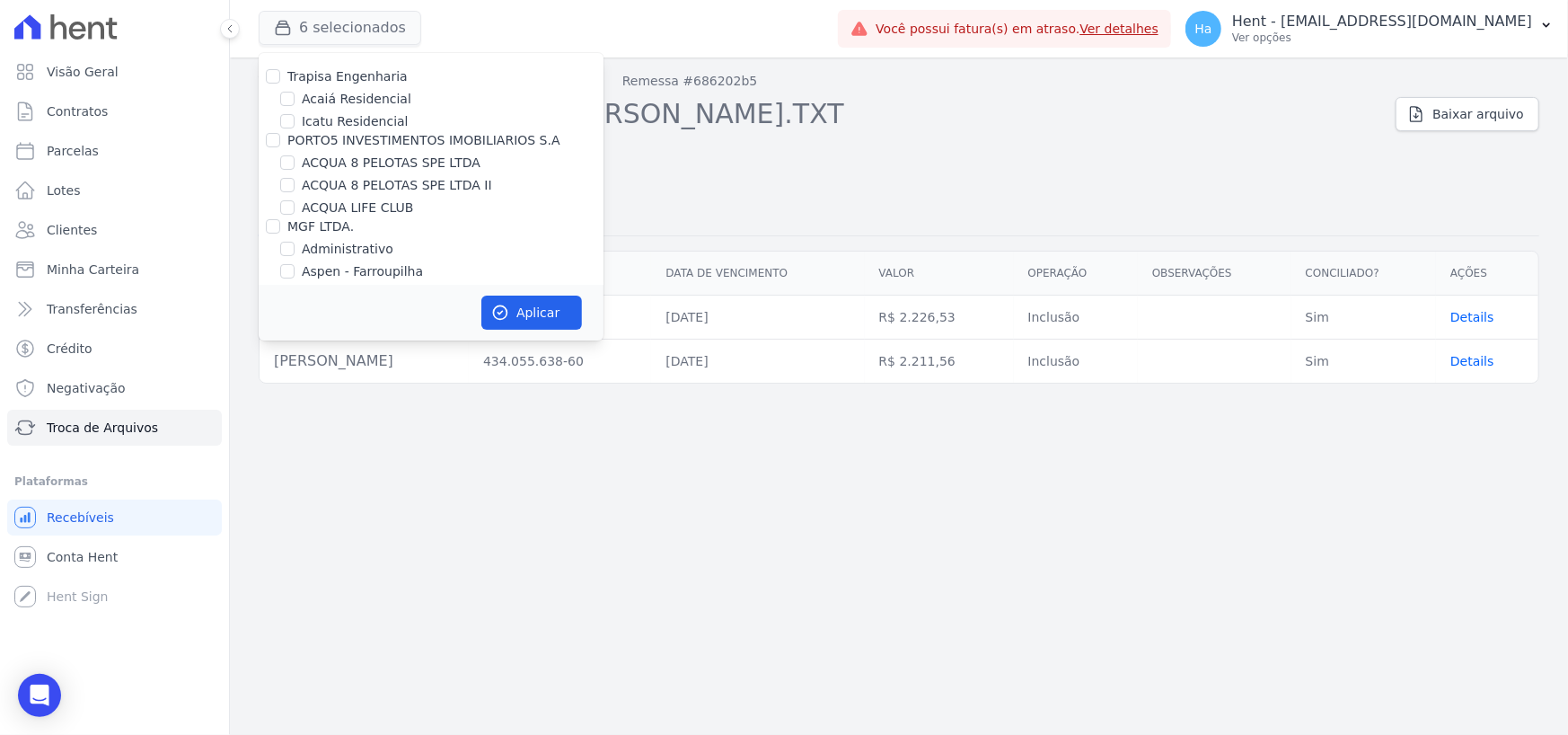
scroll to position [6749, 0]
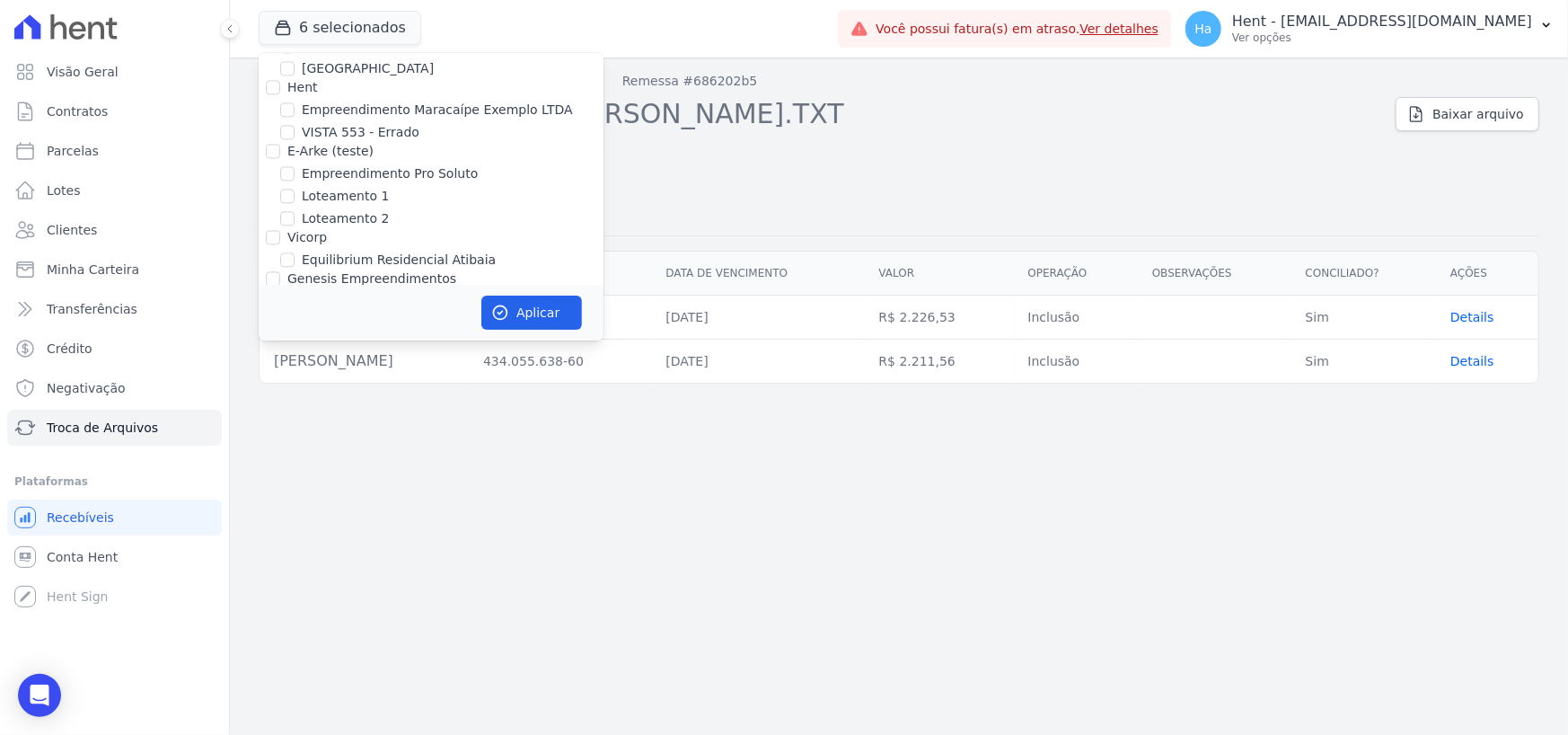
click at [287, 316] on input "[GEOGRAPHIC_DATA] 3" at bounding box center [288, 323] width 15 height 15
checkbox input "true"
click at [495, 316] on icon "button" at bounding box center [500, 312] width 18 height 18
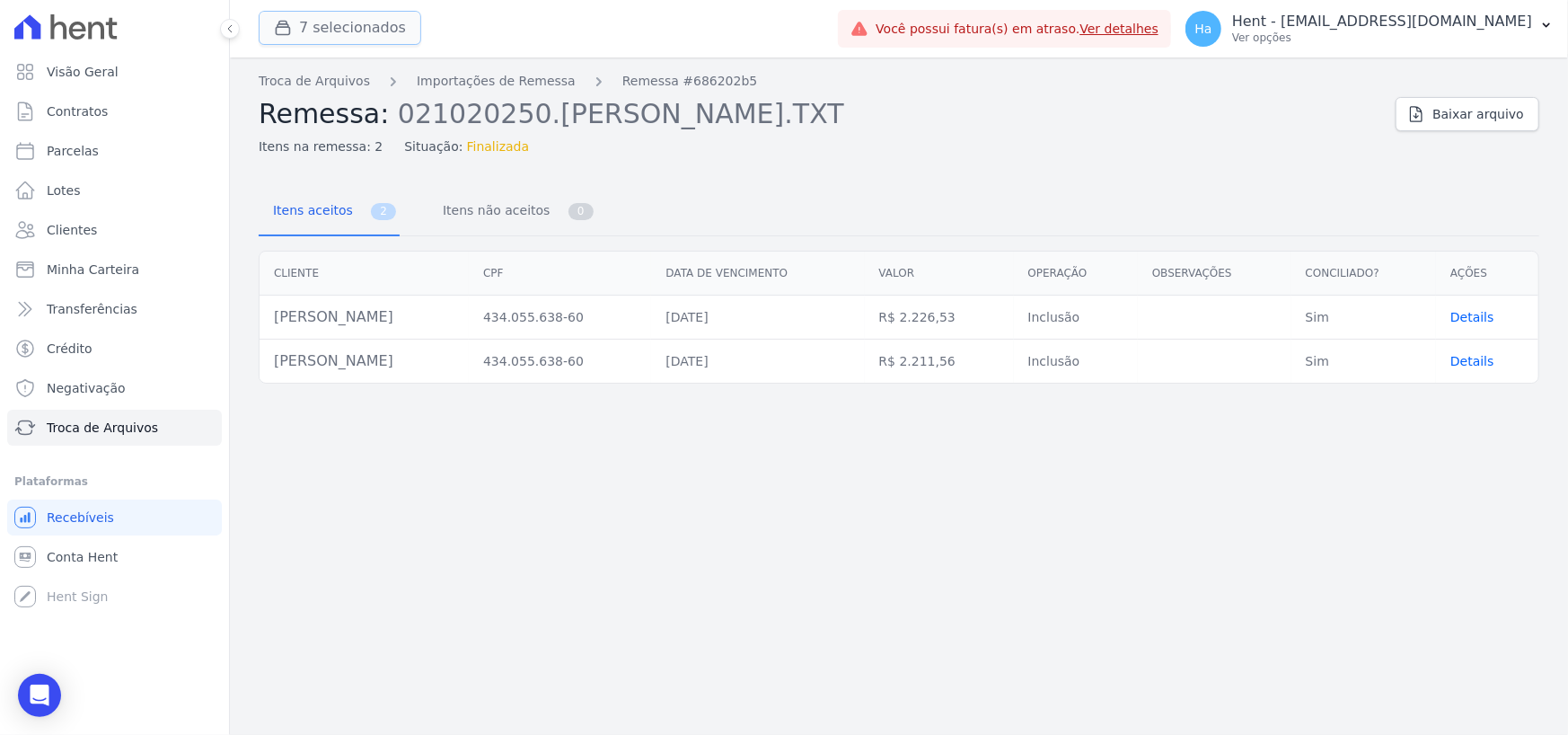
click at [342, 35] on button "7 selecionados" at bounding box center [340, 28] width 163 height 34
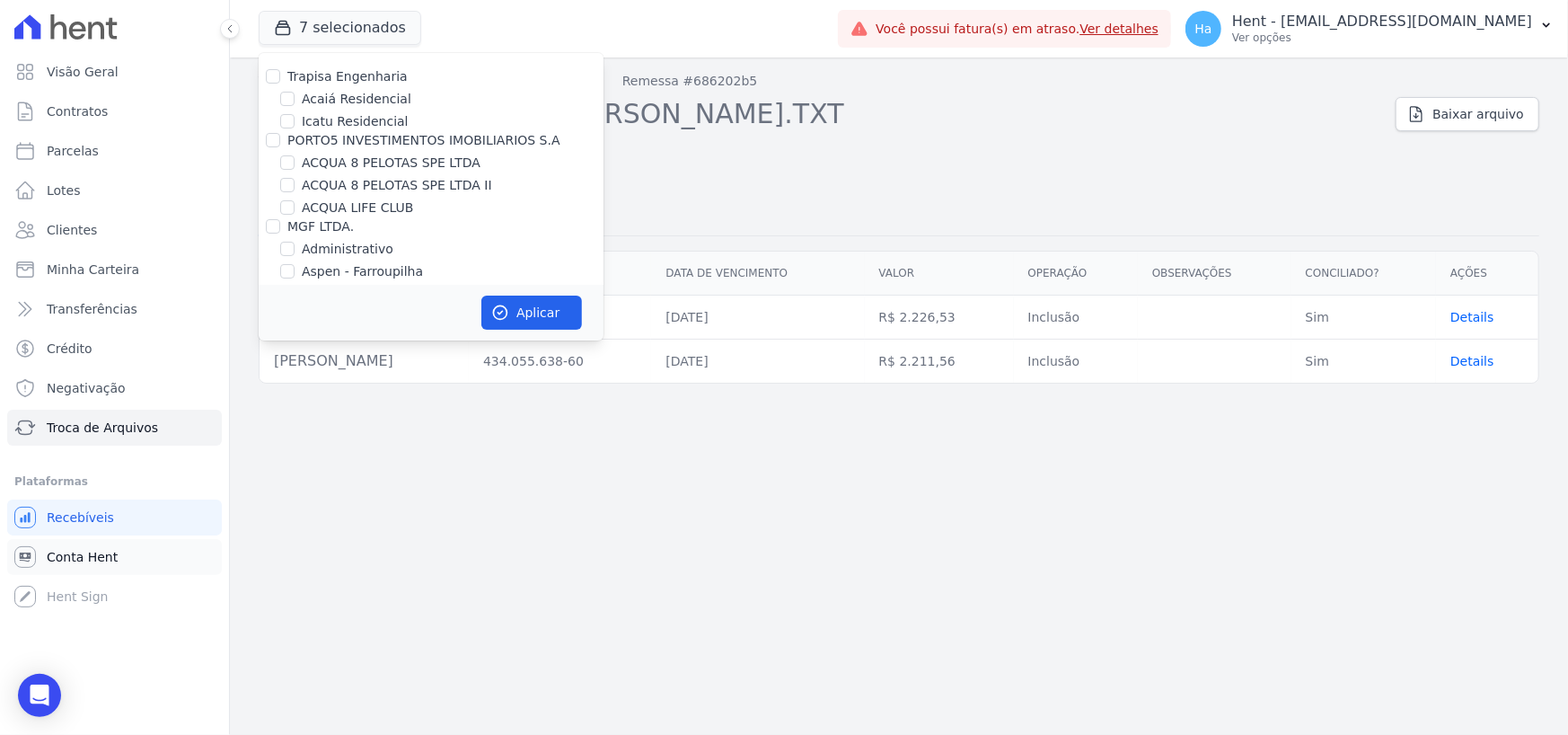
click at [76, 564] on span "Conta Hent" at bounding box center [82, 557] width 71 height 18
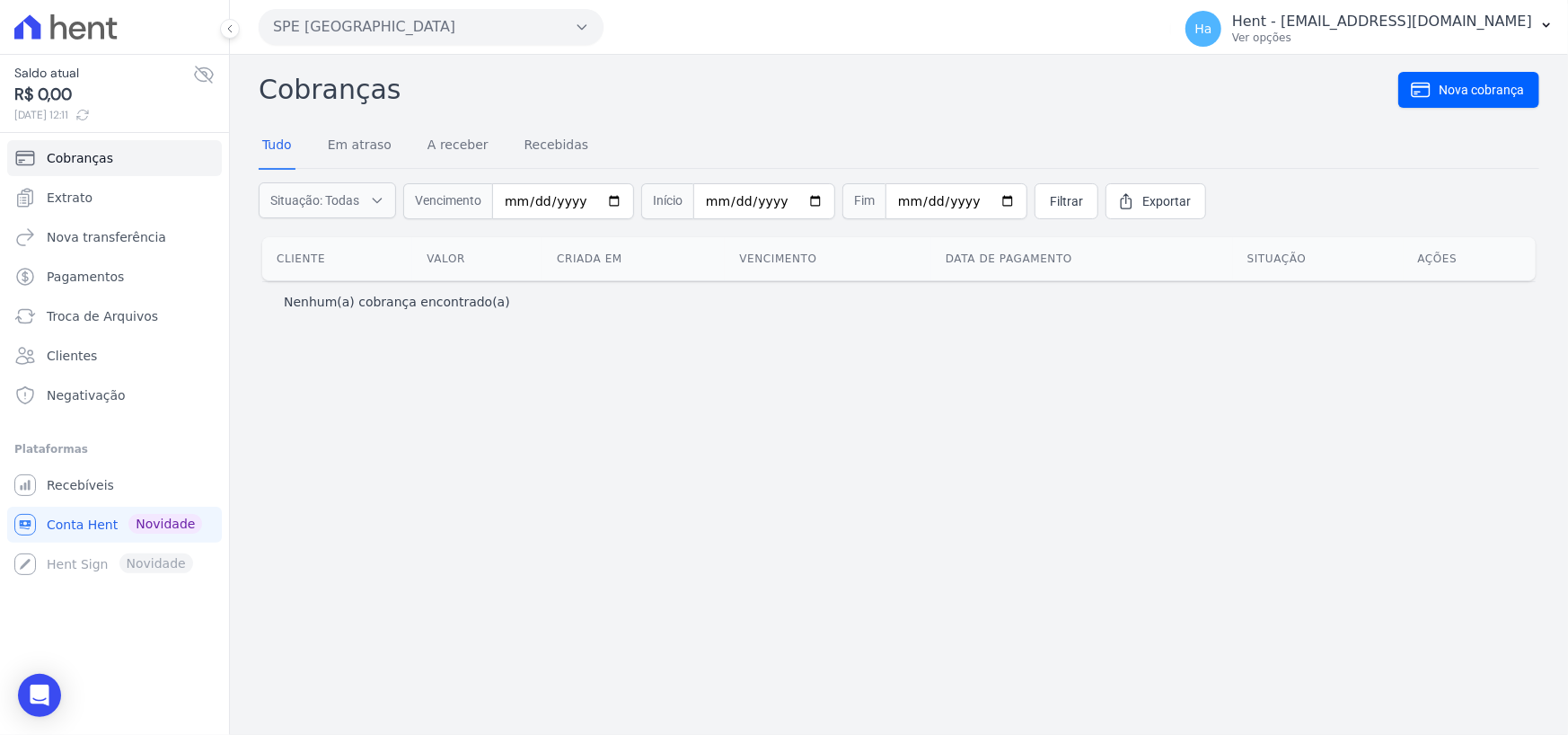
click at [576, 41] on button "SPE [GEOGRAPHIC_DATA]" at bounding box center [431, 27] width 345 height 35
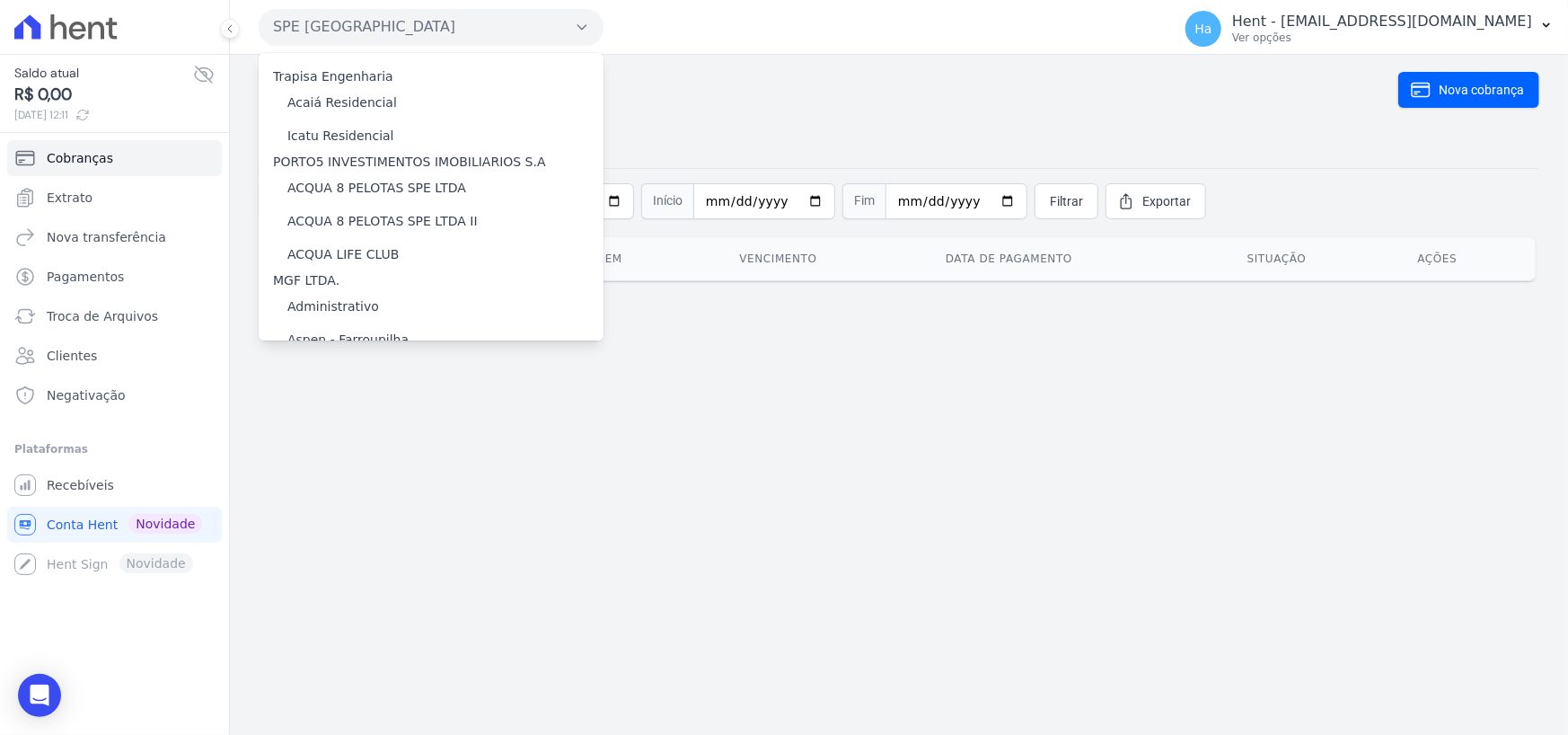
scroll to position [9068, 0]
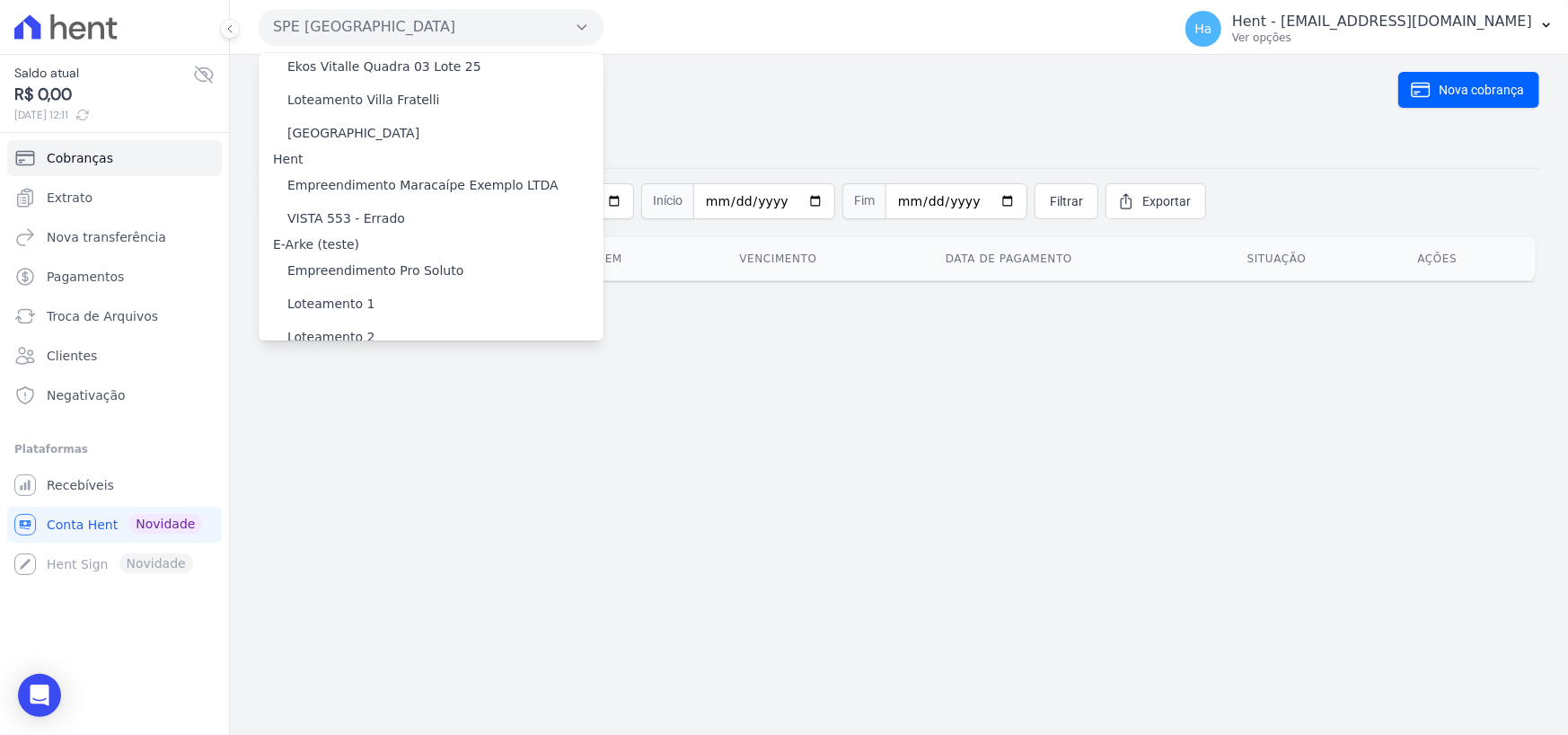
click at [375, 465] on label "[GEOGRAPHIC_DATA] 3" at bounding box center [359, 474] width 145 height 19
click at [0, 0] on input "[GEOGRAPHIC_DATA] 3" at bounding box center [0, 0] width 0 height 0
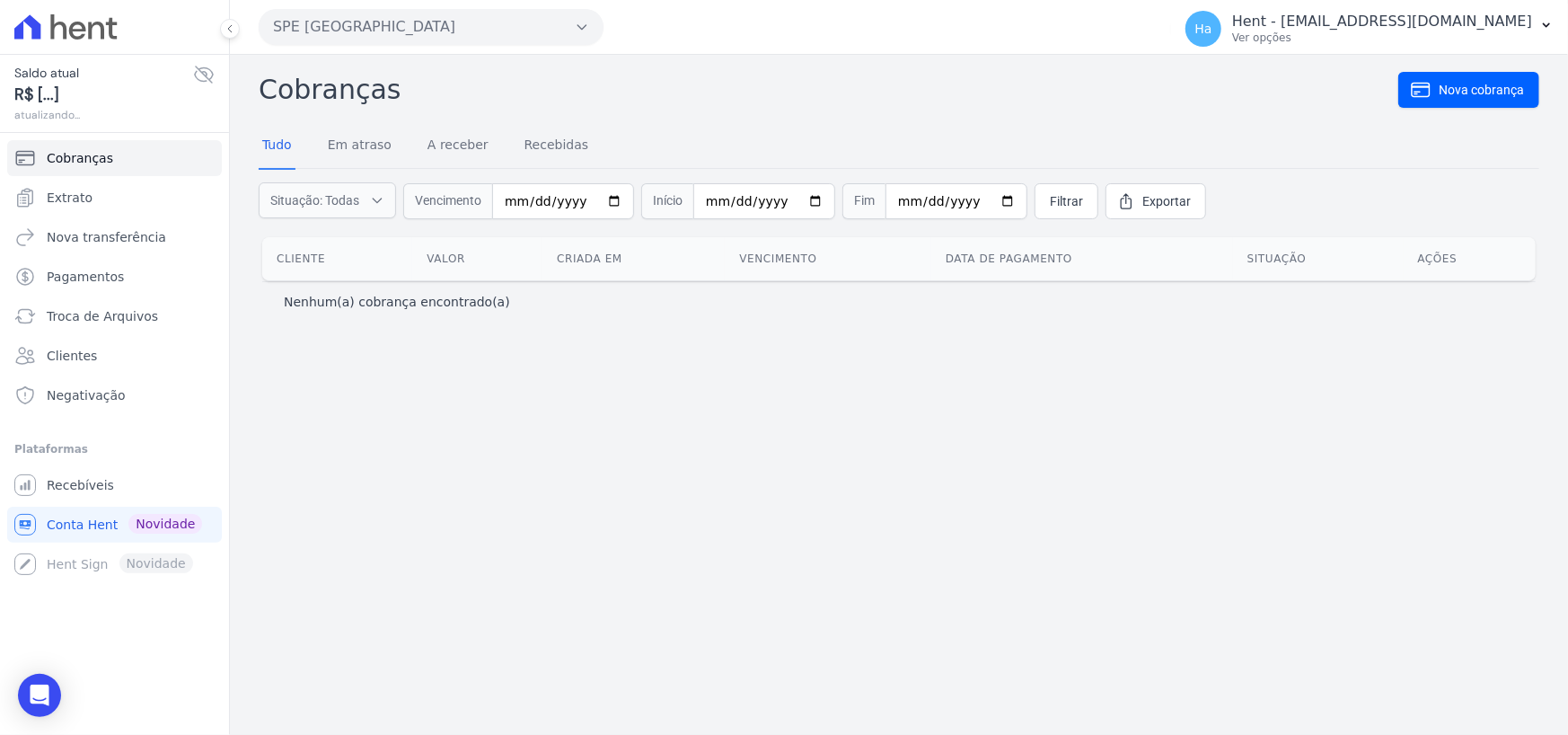
click at [412, 47] on div "SPE Montenegro Trapisa Engenharia Acaiá Residencial Icatu Residencial PORTO5 IN…" at bounding box center [711, 27] width 905 height 56
click at [418, 33] on button "SPE [GEOGRAPHIC_DATA]" at bounding box center [431, 27] width 345 height 35
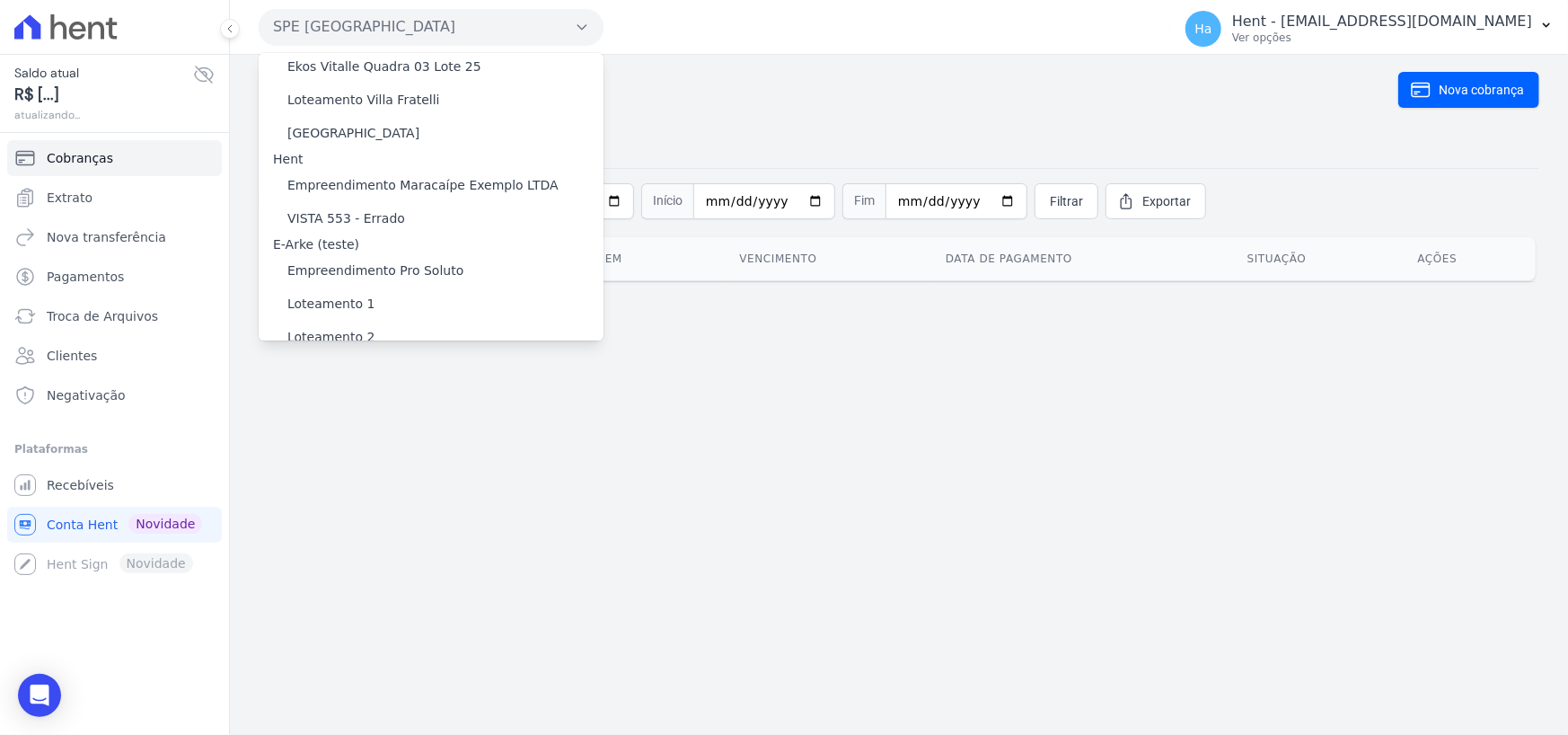
click at [312, 465] on label "[GEOGRAPHIC_DATA] 3" at bounding box center [359, 474] width 145 height 19
click at [0, 0] on input "[GEOGRAPHIC_DATA] 3" at bounding box center [0, 0] width 0 height 0
click at [312, 465] on label "[GEOGRAPHIC_DATA] 3" at bounding box center [359, 474] width 145 height 19
click at [0, 0] on input "[GEOGRAPHIC_DATA] 3" at bounding box center [0, 0] width 0 height 0
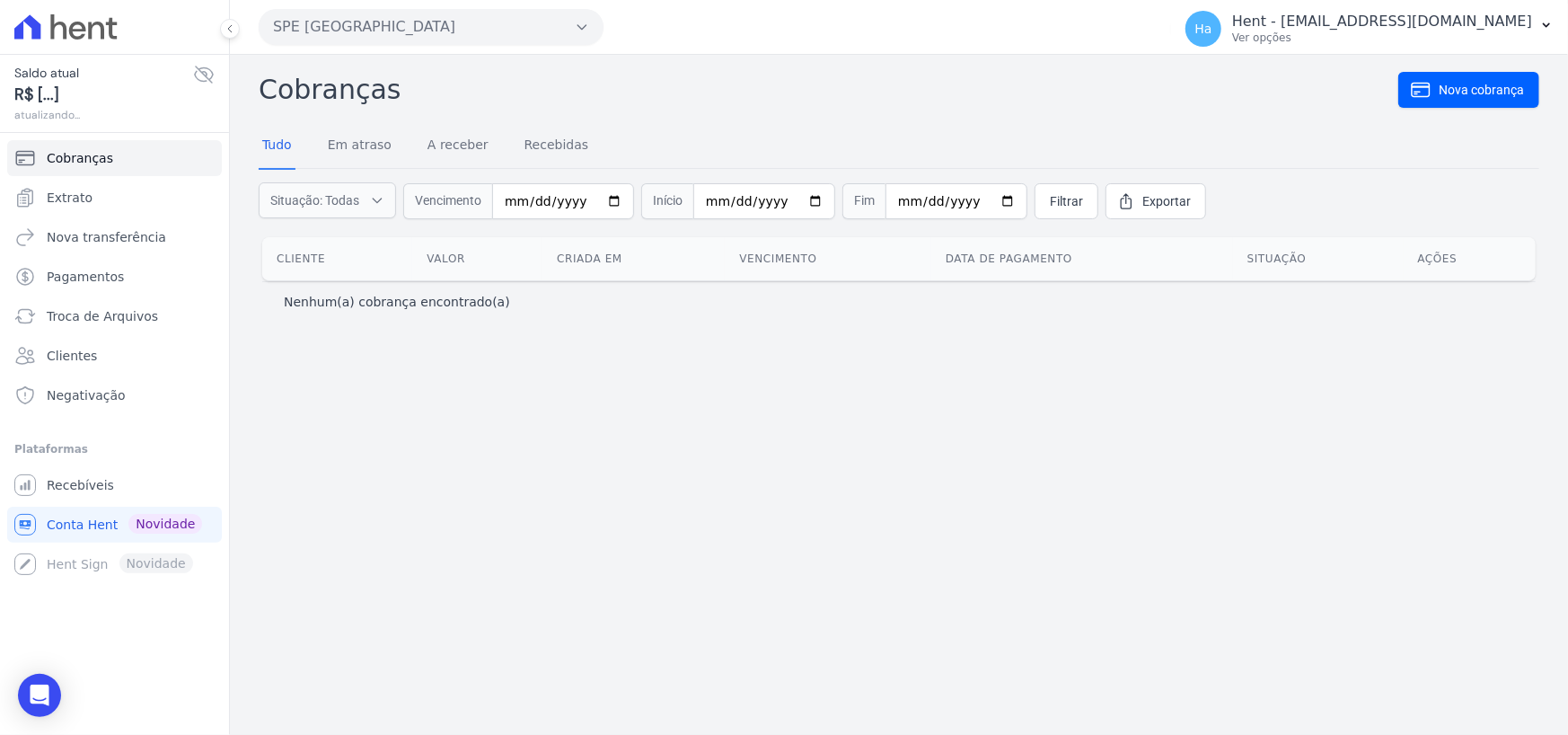
click at [587, 20] on icon "button" at bounding box center [582, 27] width 15 height 15
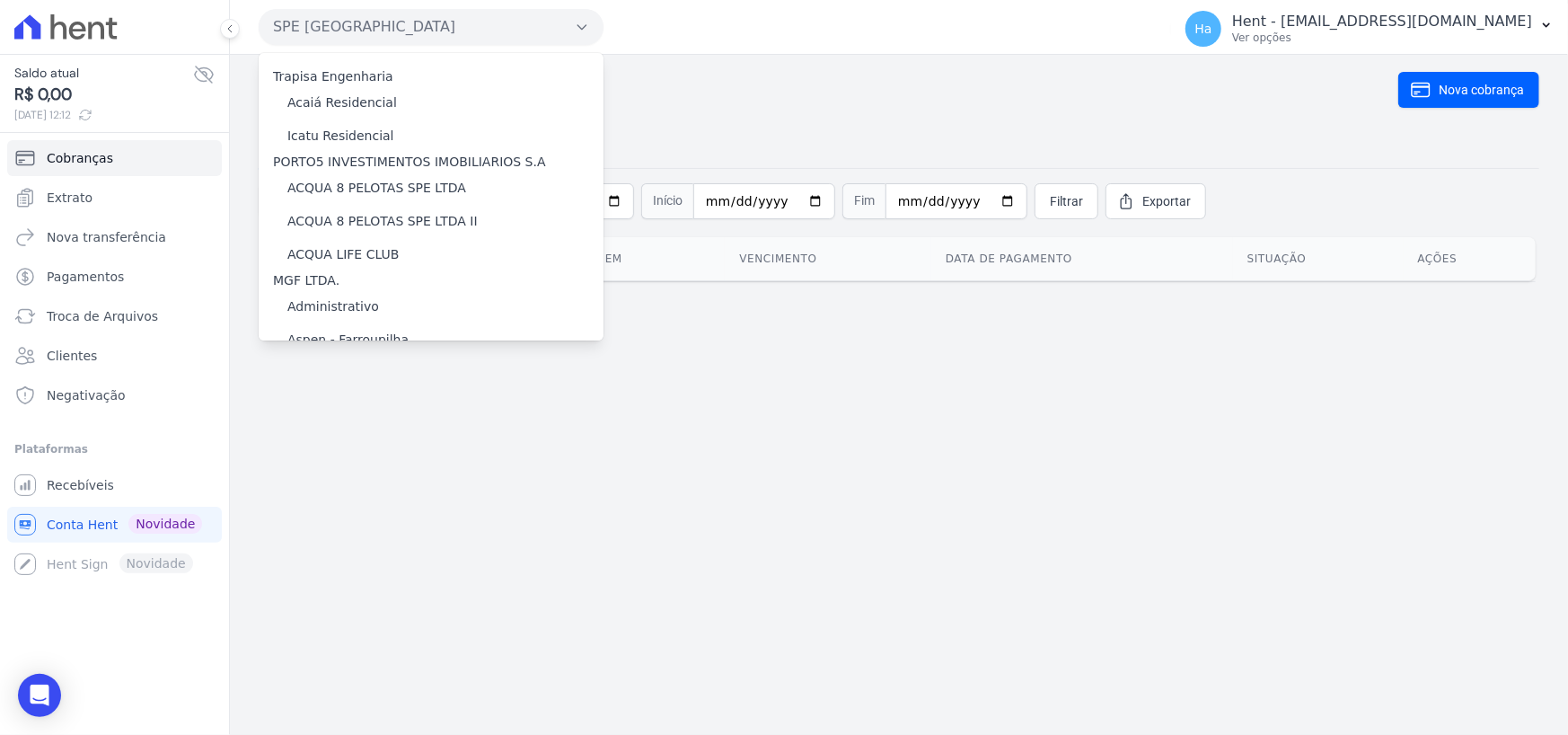
scroll to position [9068, 0]
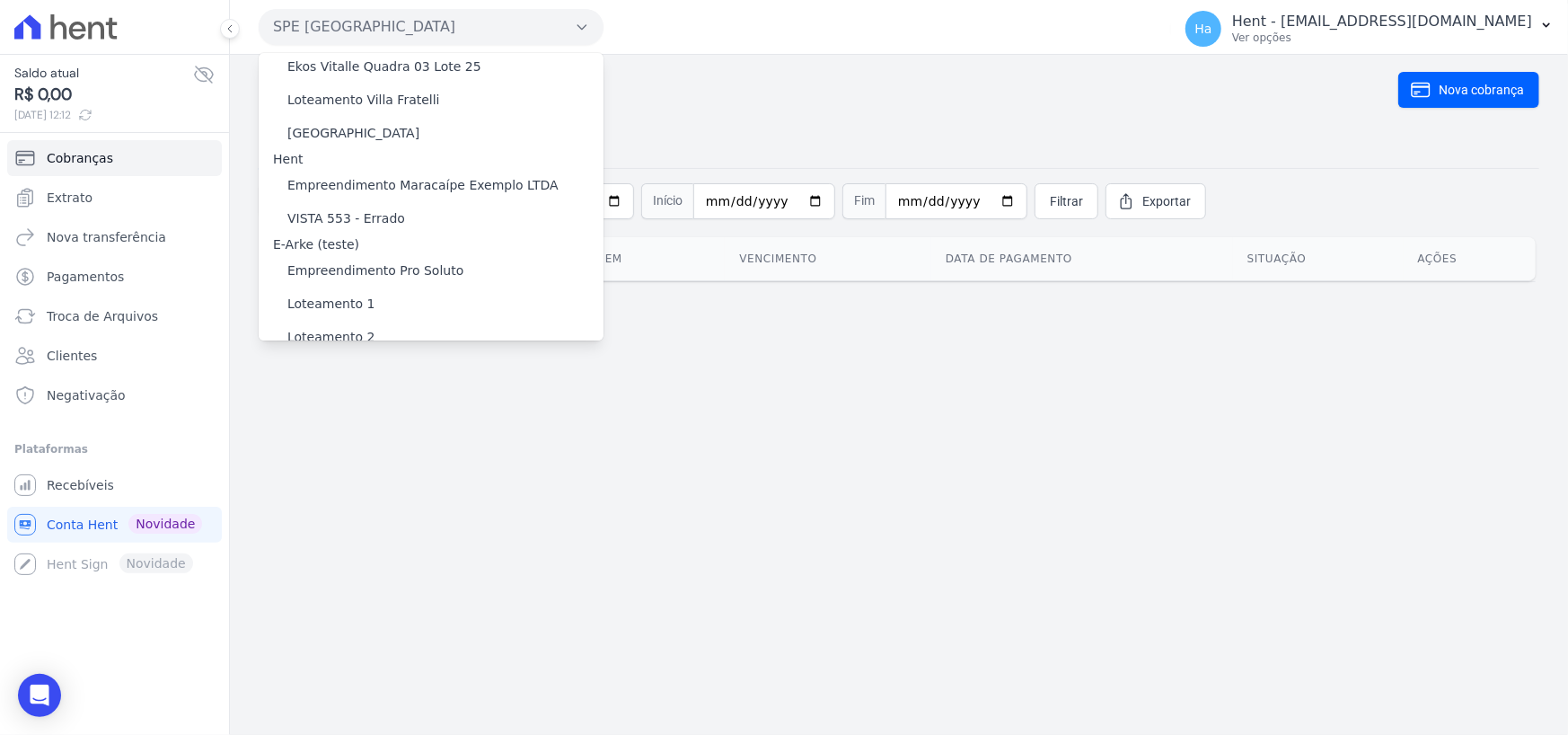
click at [337, 465] on label "[GEOGRAPHIC_DATA] 3" at bounding box center [359, 474] width 145 height 19
click at [0, 0] on input "[GEOGRAPHIC_DATA] 3" at bounding box center [0, 0] width 0 height 0
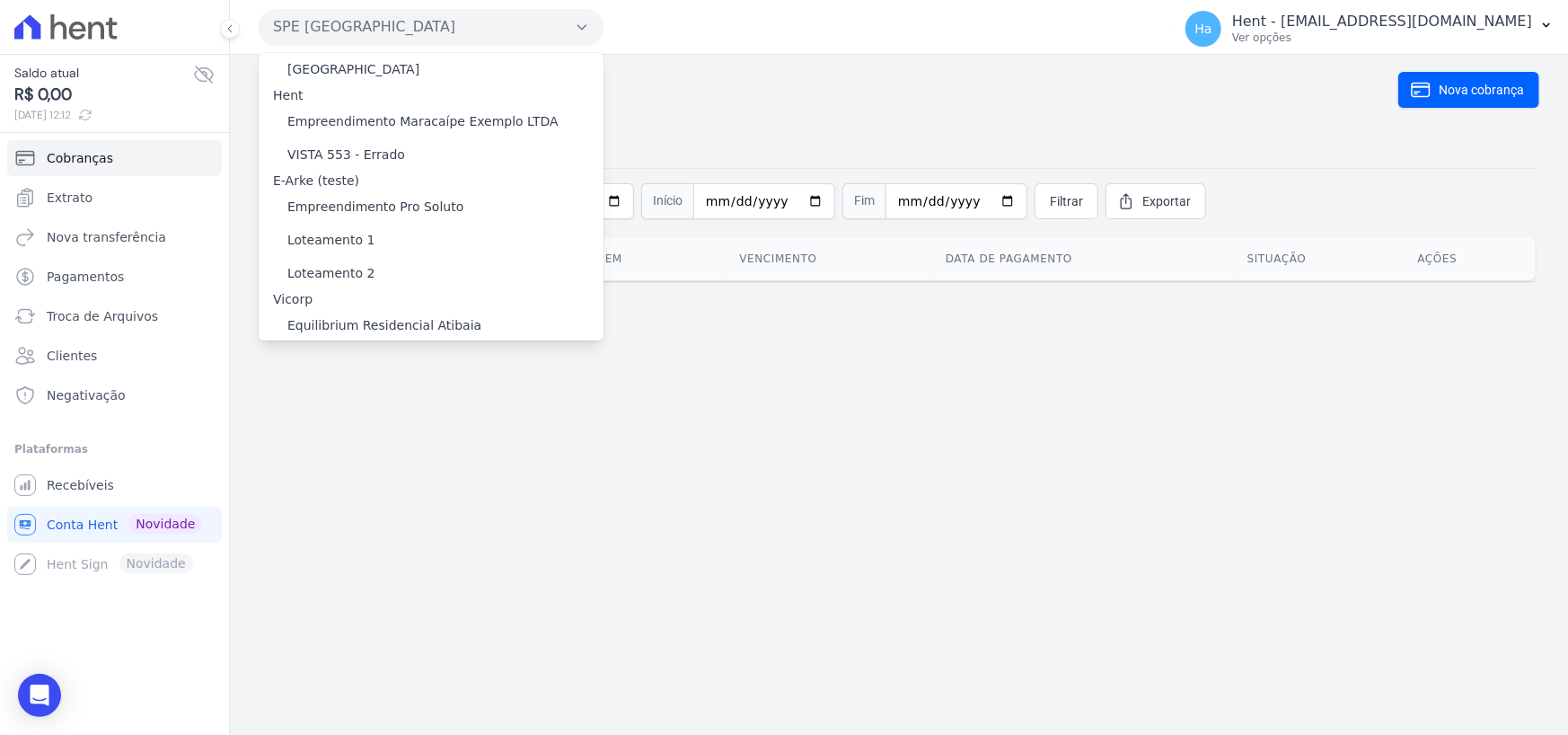
scroll to position [9158, 0]
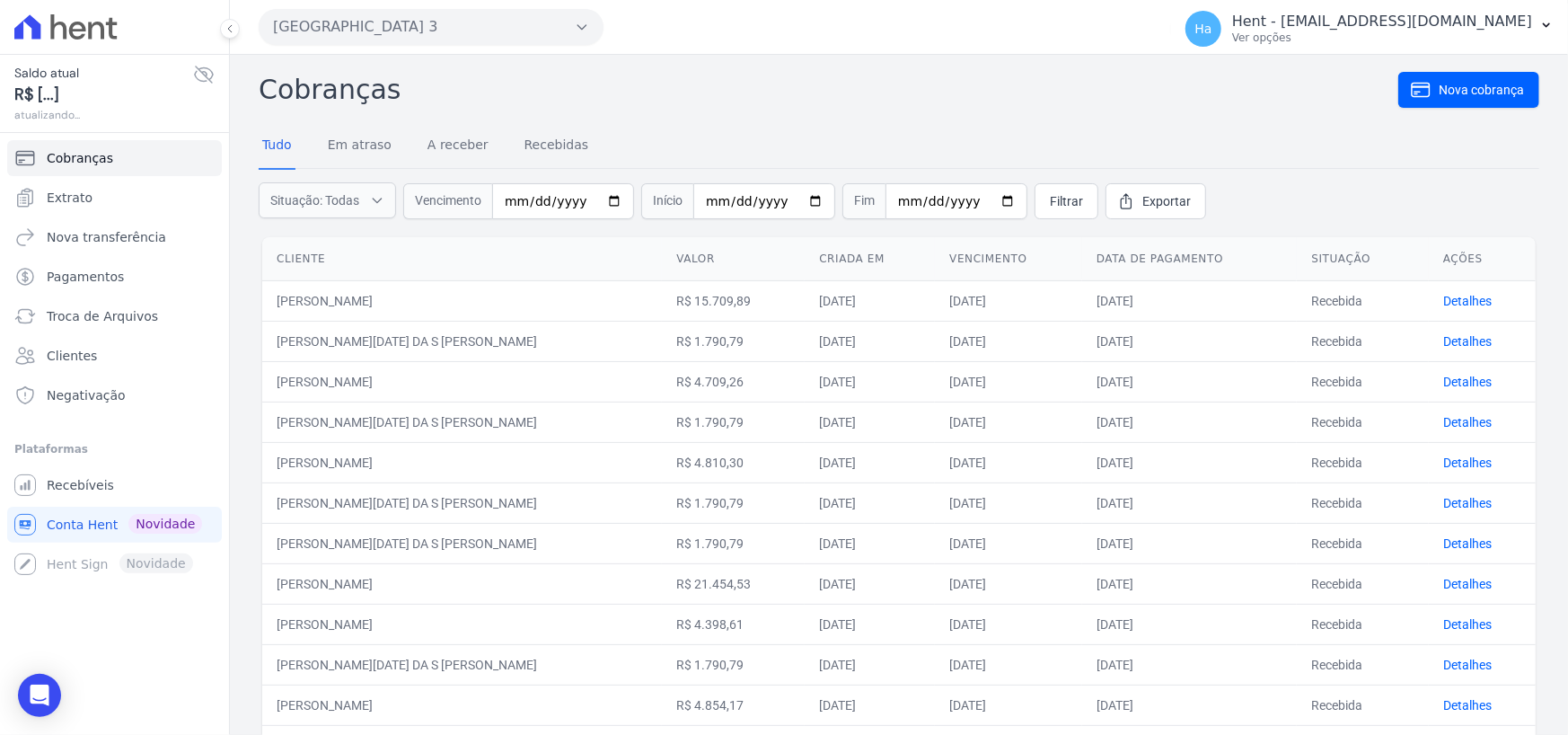
drag, startPoint x: 760, startPoint y: 120, endPoint x: 996, endPoint y: 73, distance: 240.6
click at [760, 120] on div "Cobranças Nova cobrança Tudo Em atraso A receber Recebidas Situação: Todas Em a…" at bounding box center [899, 714] width 1281 height 1291
click at [625, 77] on h2 "Cobranças" at bounding box center [828, 89] width 1140 height 40
click at [129, 313] on span "Troca de Arquivos" at bounding box center [101, 316] width 111 height 18
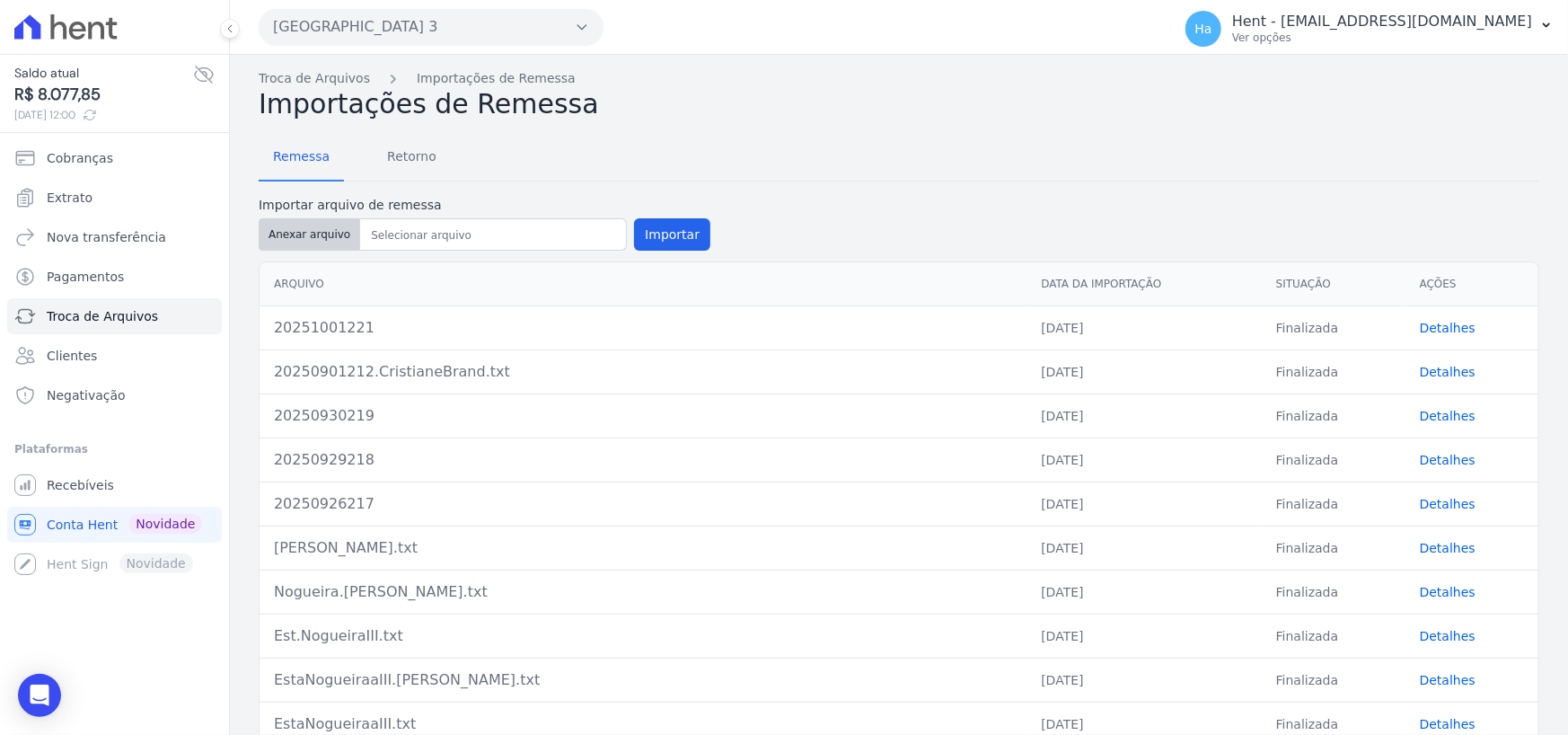
click at [321, 240] on button "Anexar arquivo" at bounding box center [309, 234] width 101 height 33
type input "20251001221.[PERSON_NAME].txt"
click at [669, 230] on button "Importar" at bounding box center [673, 234] width 77 height 33
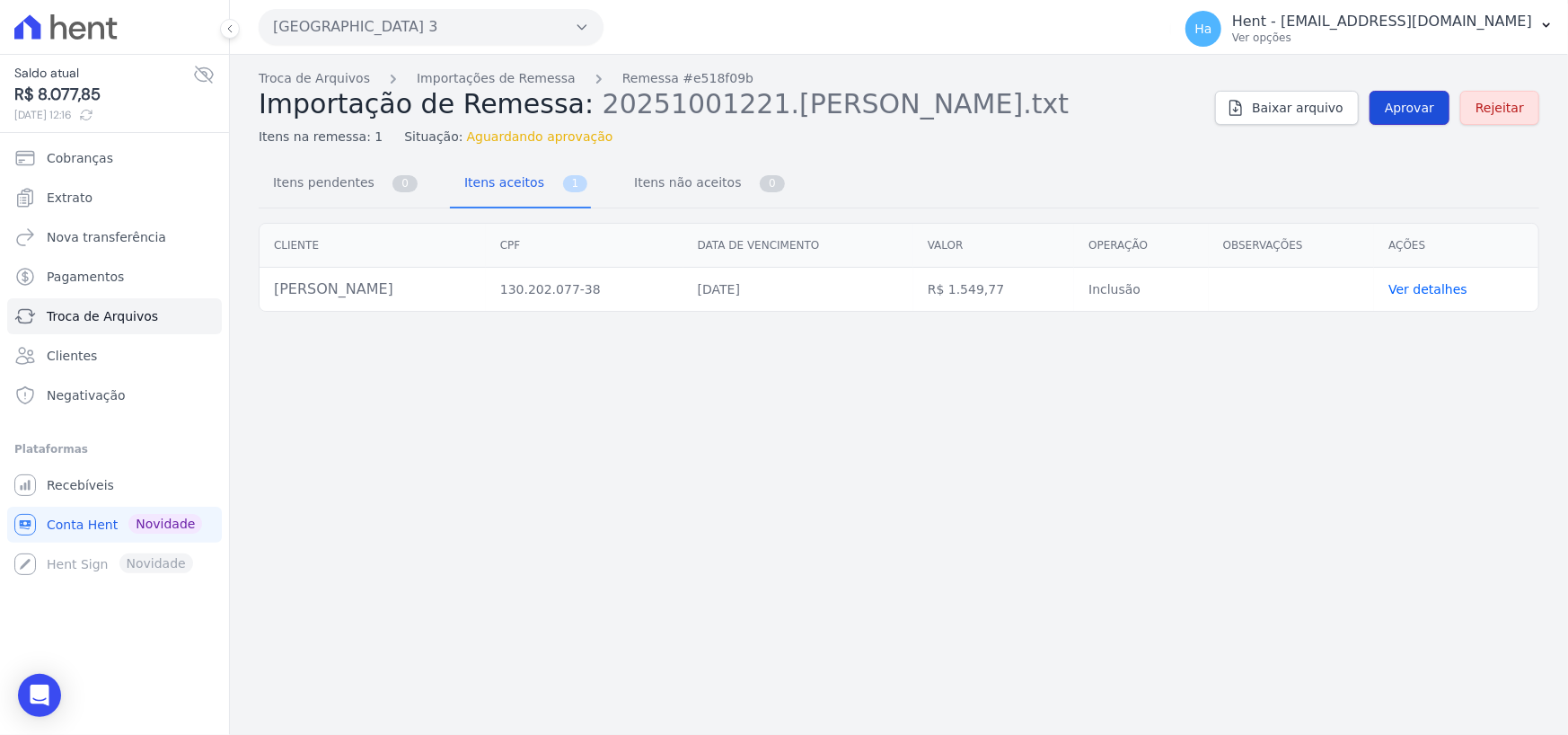
click at [1406, 106] on span "Aprovar" at bounding box center [1409, 107] width 49 height 18
